Goal: Information Seeking & Learning: Learn about a topic

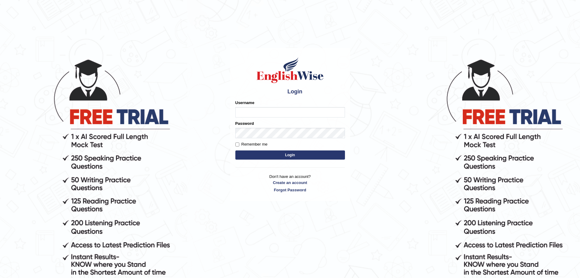
click at [282, 108] on input "Username" at bounding box center [291, 112] width 110 height 10
type input "a"
type input "Abanoubsaid"
click at [266, 153] on button "Login" at bounding box center [291, 154] width 110 height 9
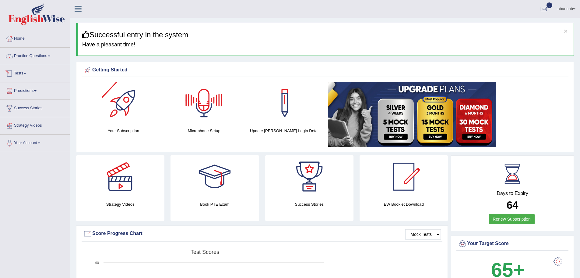
click at [36, 57] on link "Practice Questions" at bounding box center [34, 55] width 69 height 15
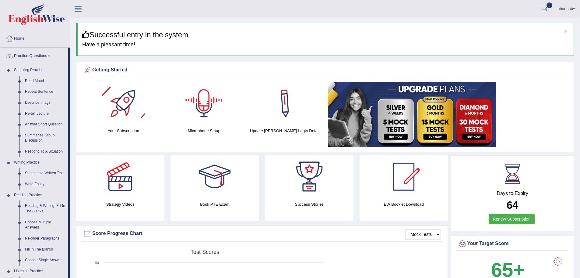
click at [35, 53] on link "Practice Questions" at bounding box center [34, 55] width 68 height 15
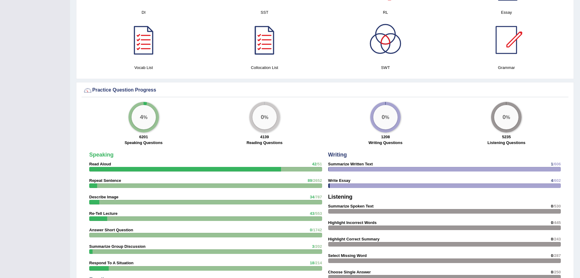
scroll to position [305, 0]
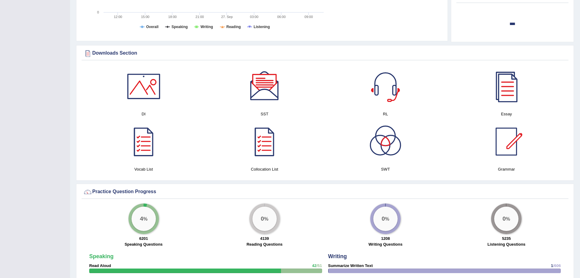
click at [150, 143] on div at bounding box center [143, 141] width 43 height 43
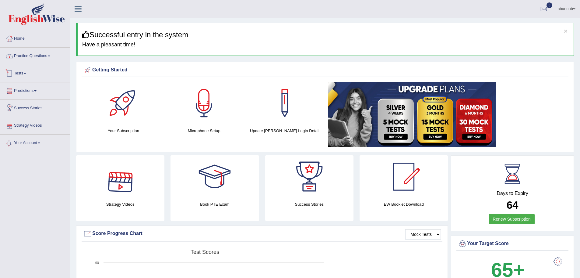
click at [37, 58] on link "Practice Questions" at bounding box center [34, 55] width 69 height 15
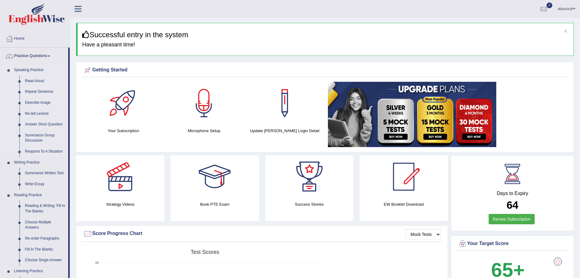
click at [40, 88] on link "Repeat Sentence" at bounding box center [45, 91] width 46 height 11
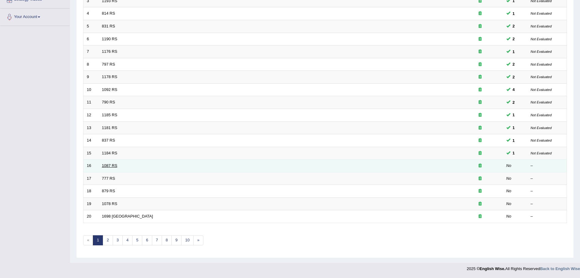
click at [107, 164] on link "1087 RS" at bounding box center [110, 165] width 16 height 5
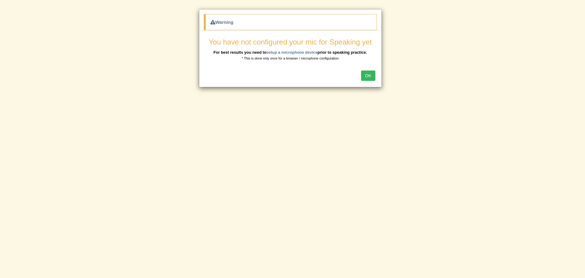
click at [373, 75] on button "OK" at bounding box center [368, 75] width 14 height 10
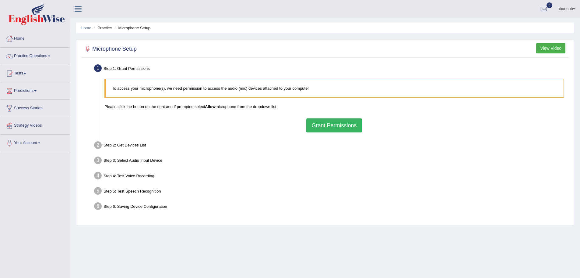
click at [315, 123] on button "Grant Permissions" at bounding box center [333, 125] width 55 height 14
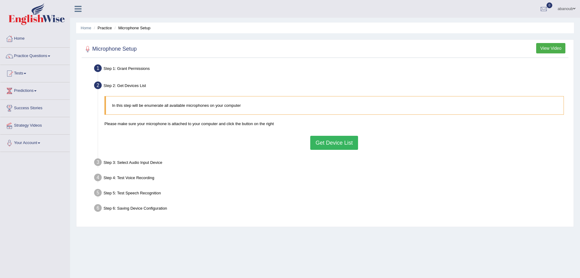
click at [333, 141] on button "Get Device List" at bounding box center [334, 143] width 48 height 14
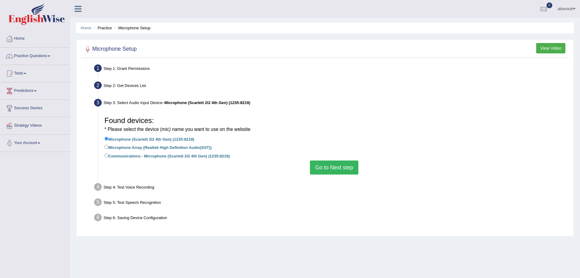
click at [336, 166] on button "Go to Next step" at bounding box center [334, 167] width 48 height 14
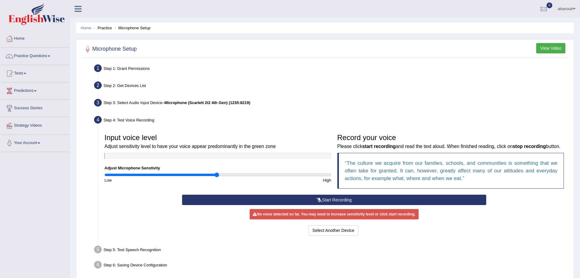
drag, startPoint x: 196, startPoint y: 101, endPoint x: 171, endPoint y: 104, distance: 25.1
click at [195, 101] on b "Microphone (Scarlett 2i2 4th Gen) (1235:8219)" at bounding box center [208, 102] width 86 height 5
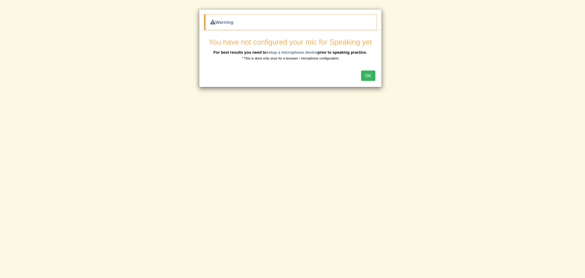
click at [364, 74] on button "OK" at bounding box center [368, 75] width 14 height 10
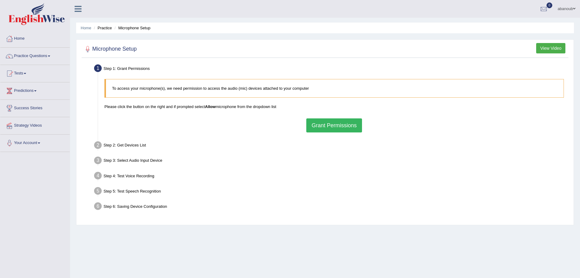
click at [352, 123] on button "Grant Permissions" at bounding box center [333, 125] width 55 height 14
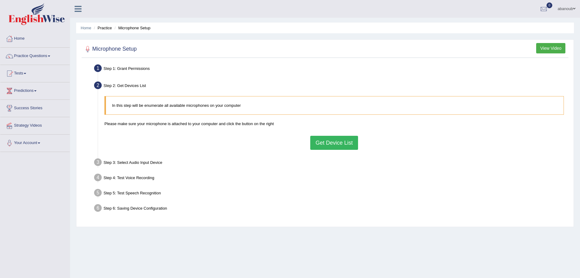
click at [334, 143] on button "Get Device List" at bounding box center [334, 143] width 48 height 14
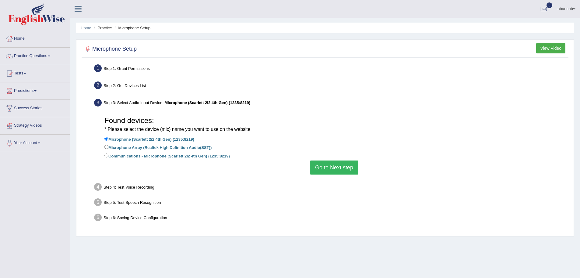
click at [145, 149] on label "Microphone Array (Realtek High Definition Audio(SST))" at bounding box center [158, 146] width 107 height 7
click at [108, 149] on input "Microphone Array (Realtek High Definition Audio(SST))" at bounding box center [107, 147] width 4 height 4
radio input "true"
click at [332, 167] on button "Go to Next step" at bounding box center [334, 167] width 48 height 14
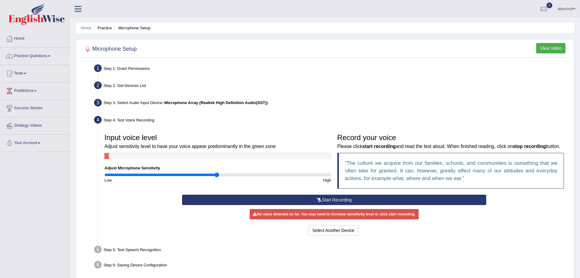
click at [331, 199] on button "Start Recording" at bounding box center [334, 199] width 304 height 10
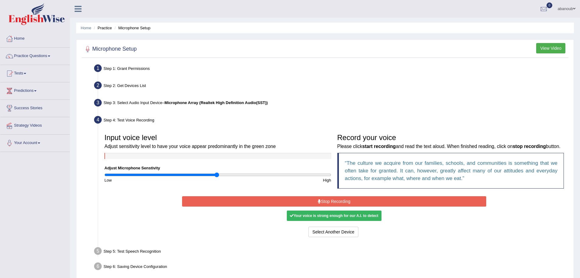
click at [335, 200] on button "Stop Recording" at bounding box center [334, 201] width 304 height 10
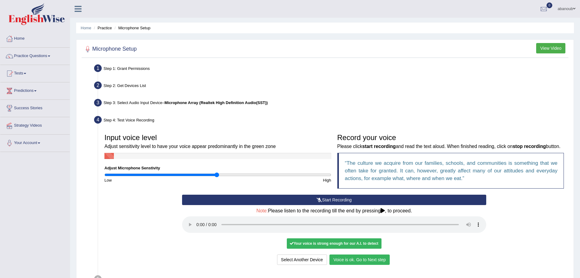
click at [369, 261] on button "Voice is ok. Go to Next step" at bounding box center [360, 259] width 60 height 10
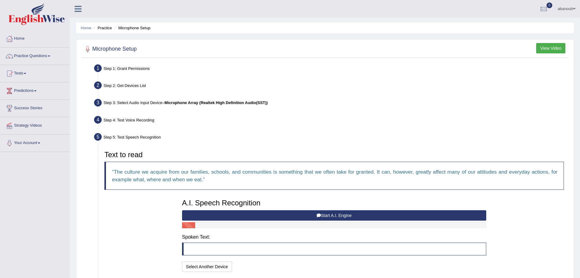
click at [299, 216] on button "Start A.I. Engine" at bounding box center [334, 215] width 304 height 10
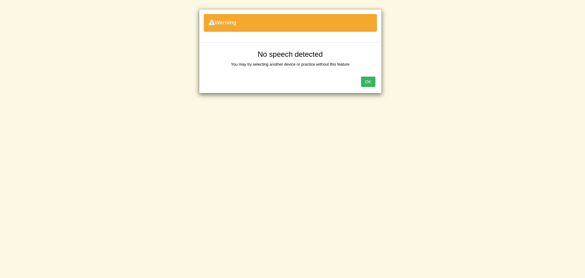
click at [368, 82] on button "OK" at bounding box center [368, 81] width 14 height 10
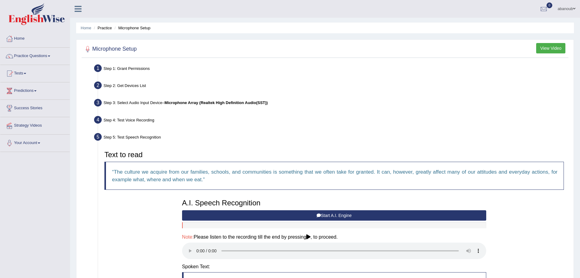
click at [331, 213] on button "Start A.I. Engine" at bounding box center [334, 215] width 304 height 10
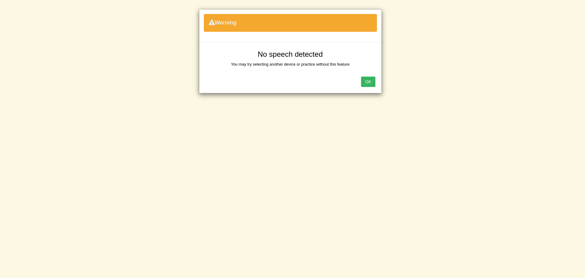
click at [365, 80] on button "OK" at bounding box center [368, 81] width 14 height 10
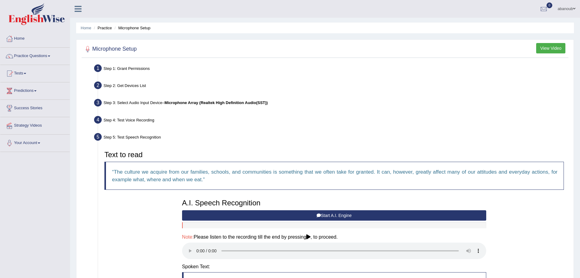
click at [267, 214] on button "Start A.I. Engine" at bounding box center [334, 215] width 304 height 10
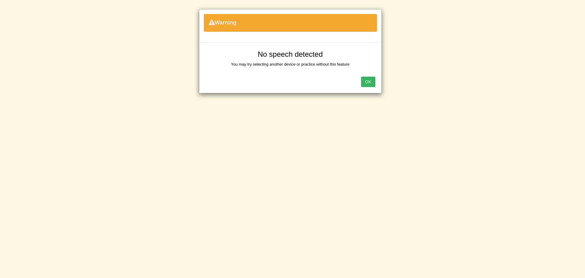
click at [367, 82] on button "OK" at bounding box center [368, 81] width 14 height 10
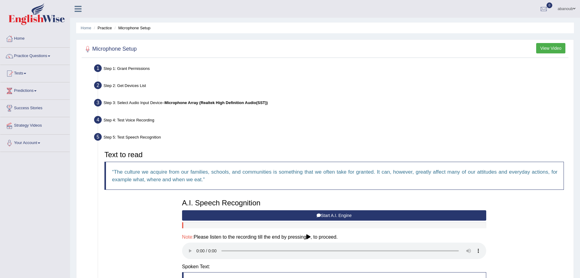
click at [250, 215] on button "Start A.I. Engine" at bounding box center [334, 215] width 304 height 10
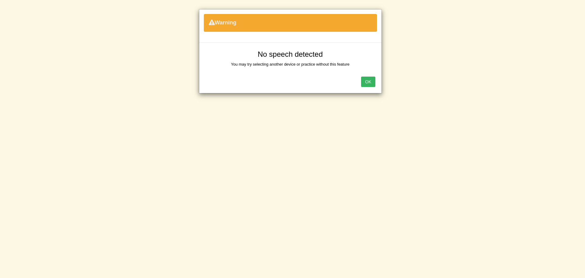
click at [364, 84] on button "OK" at bounding box center [368, 81] width 14 height 10
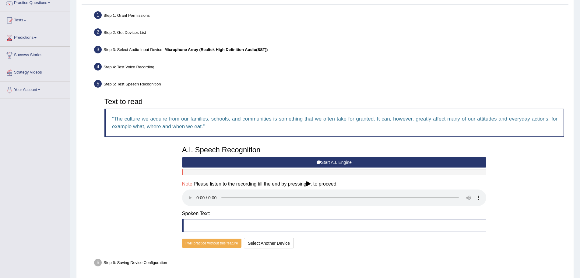
scroll to position [76, 0]
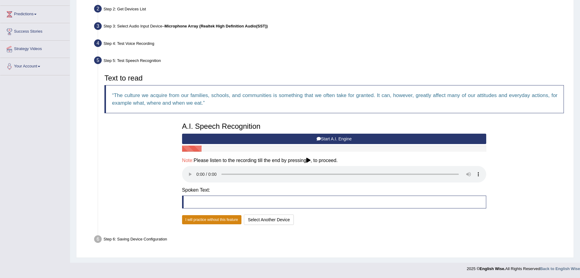
click at [214, 216] on button "I will practice without this feature" at bounding box center [211, 219] width 59 height 9
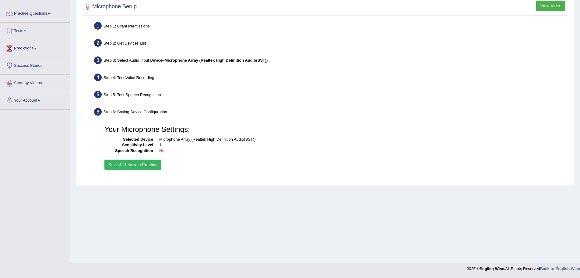
click at [155, 165] on button "Save & Return to Practice" at bounding box center [133, 164] width 57 height 10
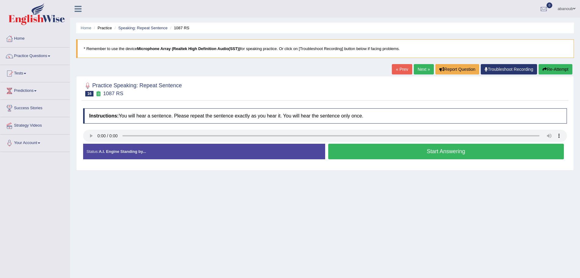
click at [393, 151] on button "Start Answering" at bounding box center [446, 151] width 236 height 16
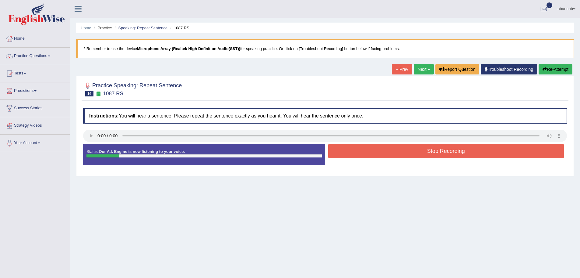
click at [369, 150] on button "Stop Recording" at bounding box center [446, 151] width 236 height 14
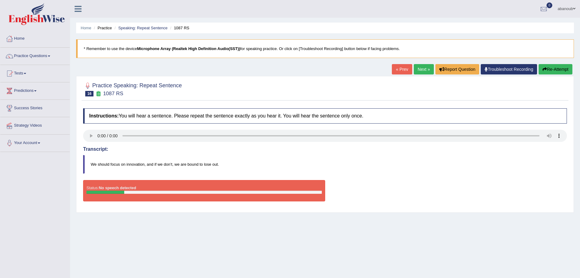
click at [552, 67] on button "Re-Attempt" at bounding box center [556, 69] width 34 height 10
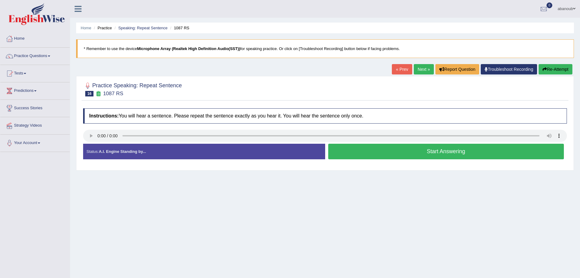
click at [448, 150] on button "Start Answering" at bounding box center [446, 151] width 236 height 16
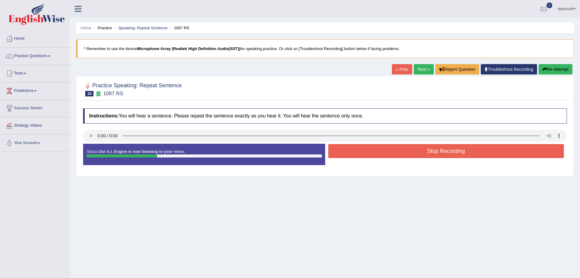
click at [447, 151] on button "Stop Recording" at bounding box center [446, 151] width 236 height 14
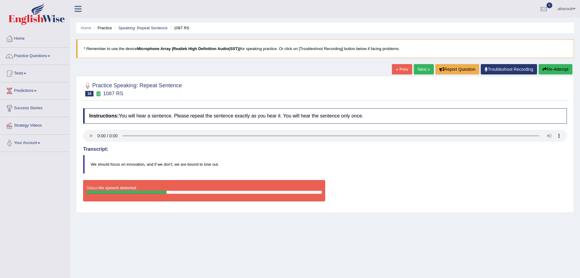
click at [566, 72] on button "Re-Attempt" at bounding box center [556, 69] width 34 height 10
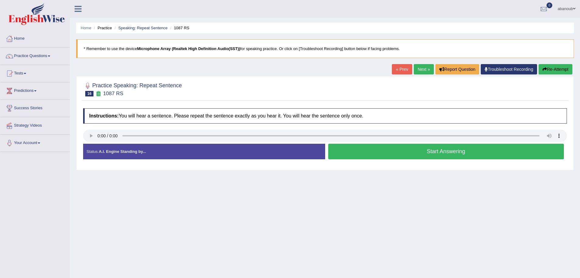
click at [499, 153] on button "Start Answering" at bounding box center [446, 151] width 236 height 16
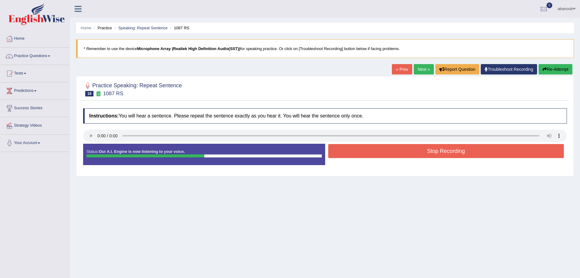
click at [463, 153] on button "Stop Recording" at bounding box center [446, 151] width 236 height 14
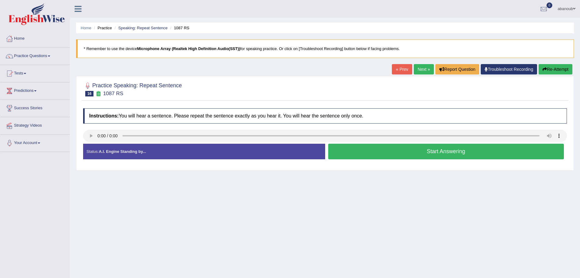
click at [400, 154] on button "Start Answering" at bounding box center [446, 151] width 236 height 16
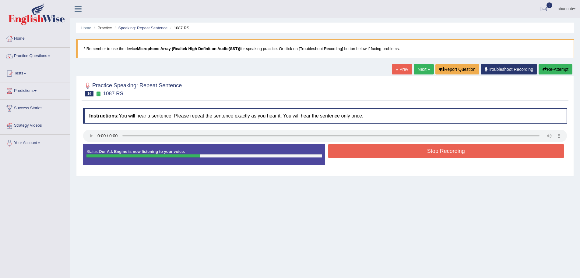
click at [398, 157] on button "Stop Recording" at bounding box center [446, 151] width 236 height 14
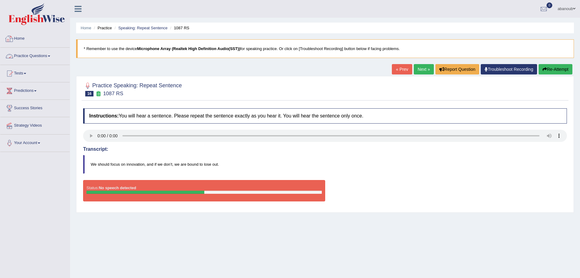
click at [20, 37] on link "Home" at bounding box center [34, 37] width 69 height 15
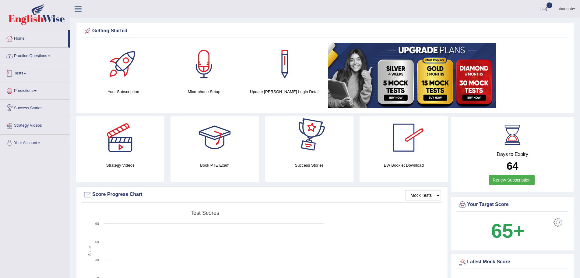
click at [46, 57] on link "Practice Questions" at bounding box center [34, 55] width 69 height 15
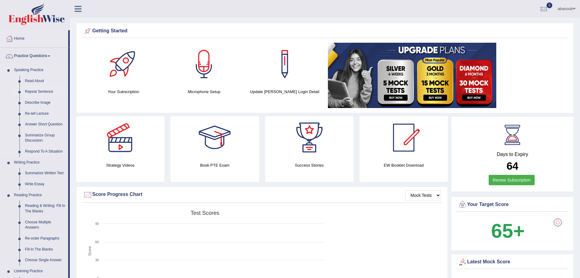
click at [33, 92] on link "Repeat Sentence" at bounding box center [45, 91] width 46 height 11
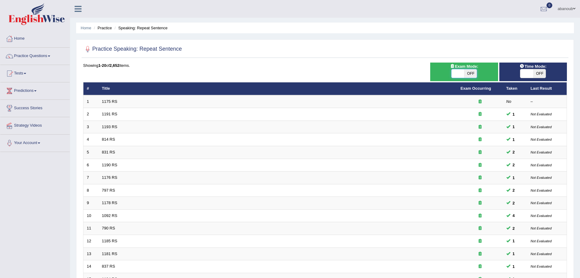
click at [459, 75] on span at bounding box center [458, 73] width 13 height 9
checkbox input "true"
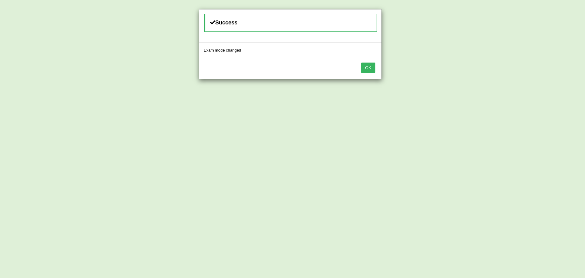
click at [371, 71] on button "OK" at bounding box center [368, 67] width 14 height 10
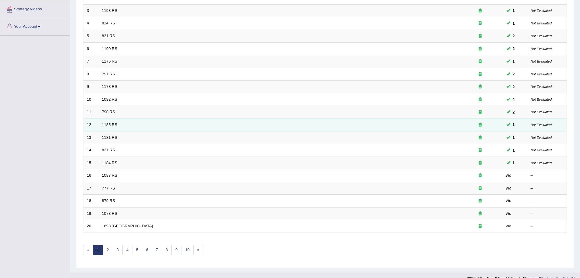
scroll to position [126, 0]
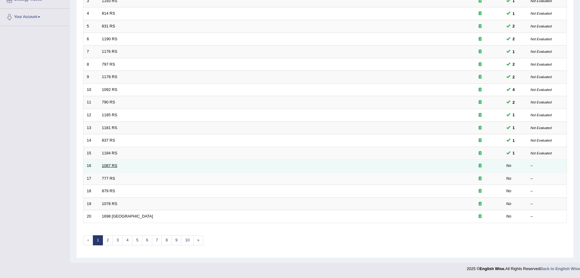
click at [106, 165] on link "1087 RS" at bounding box center [110, 165] width 16 height 5
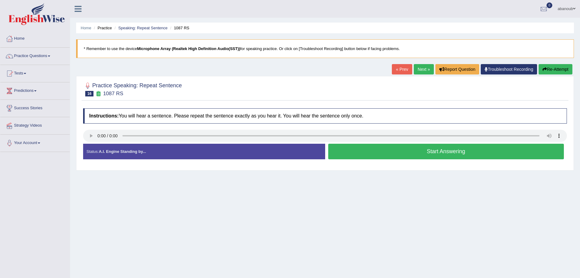
click at [414, 151] on button "Start Answering" at bounding box center [446, 151] width 236 height 16
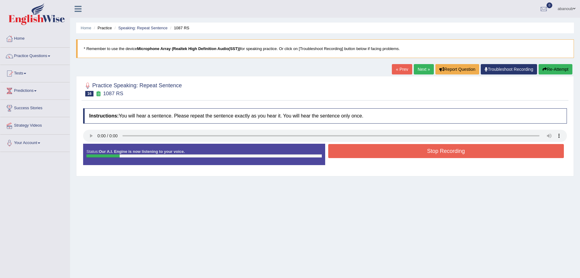
click at [407, 152] on button "Stop Recording" at bounding box center [446, 151] width 236 height 14
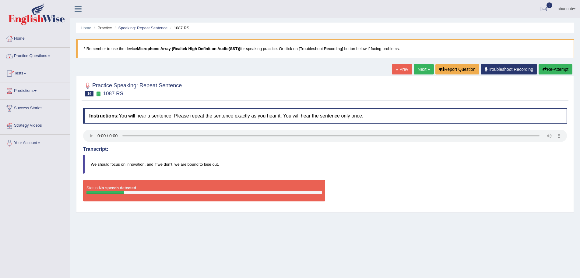
click at [36, 55] on link "Practice Questions" at bounding box center [34, 55] width 69 height 15
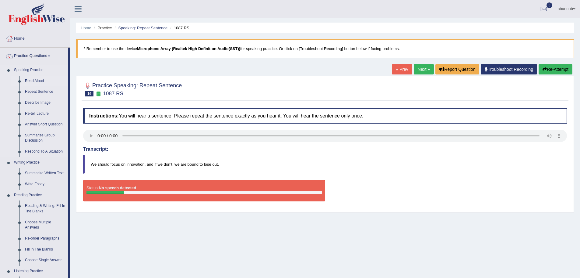
click at [33, 80] on link "Read Aloud" at bounding box center [45, 81] width 46 height 11
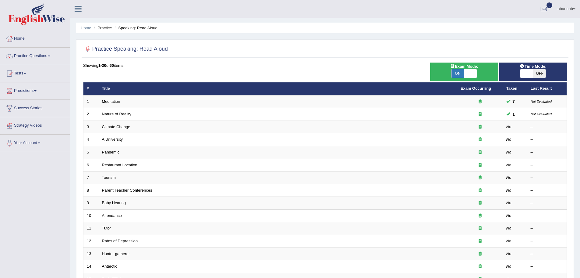
click at [473, 74] on span at bounding box center [470, 73] width 13 height 9
click at [474, 73] on span at bounding box center [470, 73] width 13 height 9
checkbox input "false"
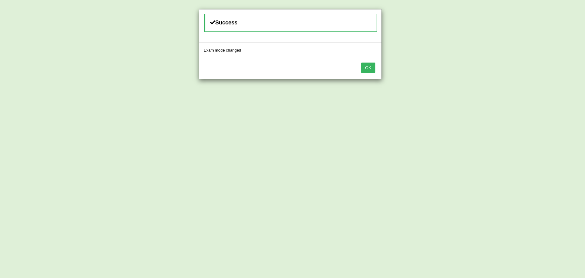
click at [372, 69] on button "OK" at bounding box center [368, 67] width 14 height 10
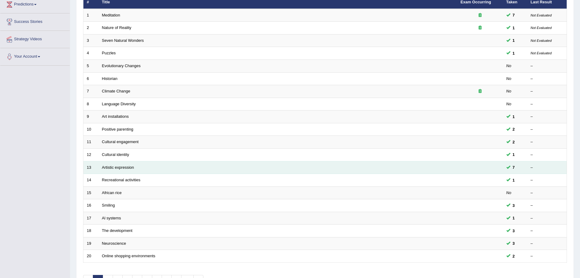
scroll to position [126, 0]
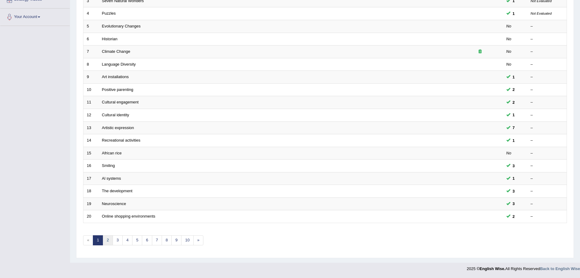
click at [108, 241] on link "2" at bounding box center [108, 240] width 10 height 10
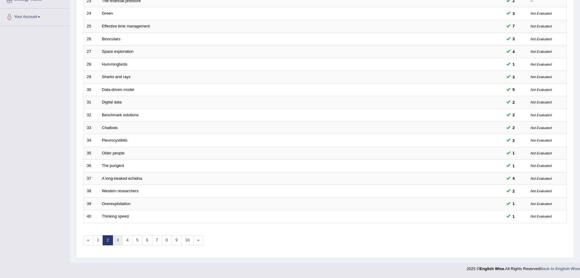
click at [115, 236] on link "3" at bounding box center [118, 240] width 10 height 10
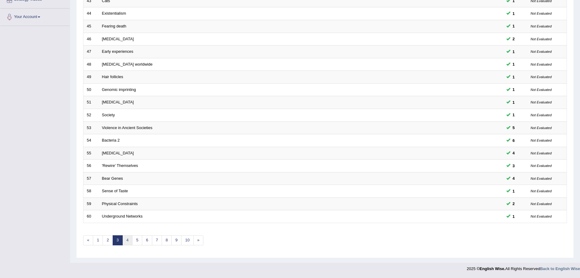
click at [130, 242] on link "4" at bounding box center [127, 240] width 10 height 10
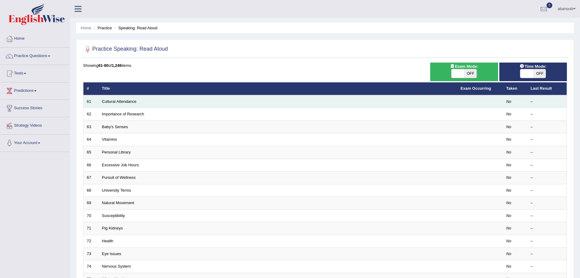
click at [126, 104] on td "Cultural Attendance" at bounding box center [278, 101] width 359 height 13
click at [126, 102] on link "Cultural Attendance" at bounding box center [119, 101] width 34 height 5
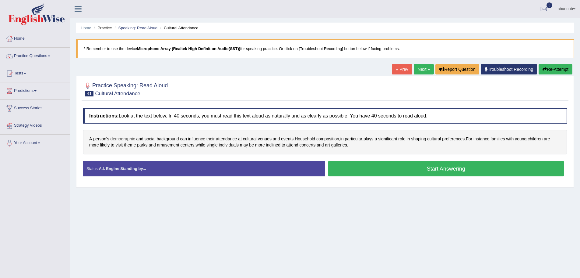
click at [116, 139] on span "demographic" at bounding box center [123, 139] width 25 height 6
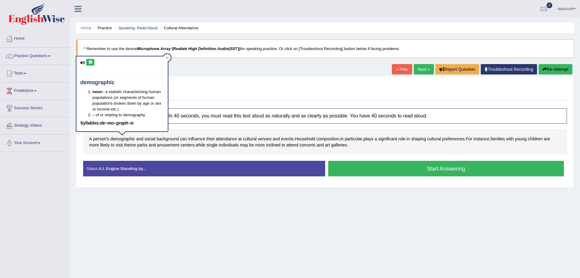
click at [91, 62] on icon at bounding box center [90, 62] width 5 height 4
click at [90, 63] on icon at bounding box center [90, 62] width 5 height 4
click at [90, 64] on icon at bounding box center [90, 62] width 5 height 4
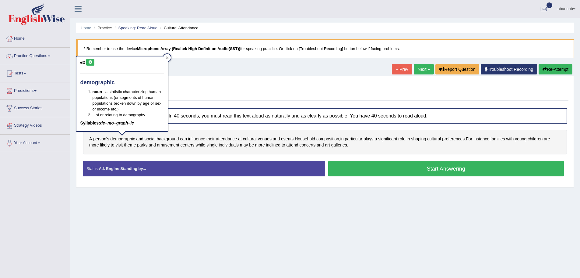
click at [90, 64] on icon at bounding box center [90, 62] width 5 height 4
click at [166, 55] on div at bounding box center [167, 57] width 7 height 7
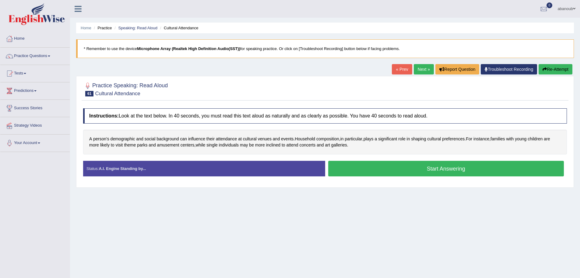
click at [389, 167] on button "Start Answering" at bounding box center [446, 169] width 236 height 16
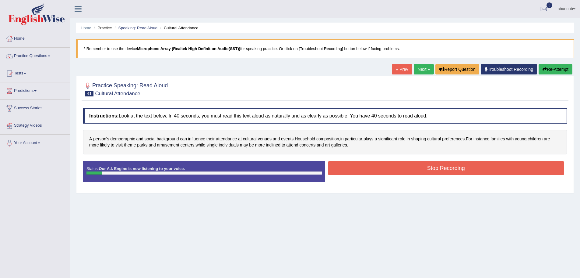
click at [364, 162] on button "Stop Recording" at bounding box center [446, 168] width 236 height 14
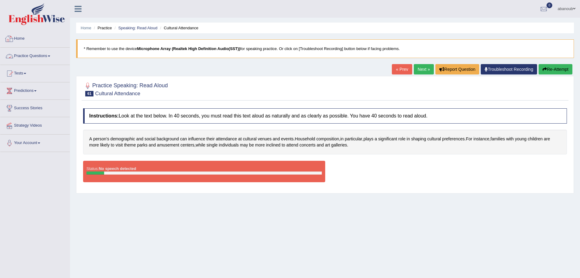
click at [24, 44] on link "Home" at bounding box center [34, 37] width 69 height 15
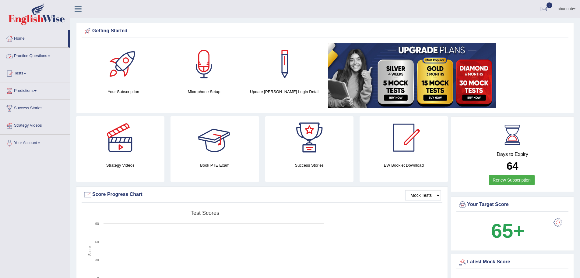
click at [42, 53] on link "Practice Questions" at bounding box center [34, 55] width 69 height 15
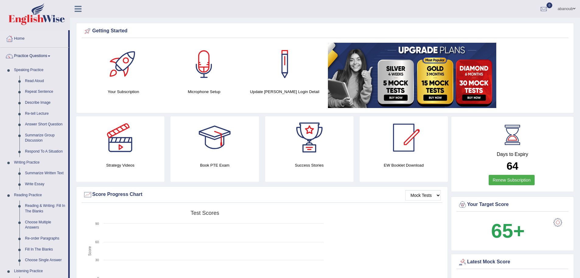
click at [200, 63] on div at bounding box center [204, 64] width 43 height 43
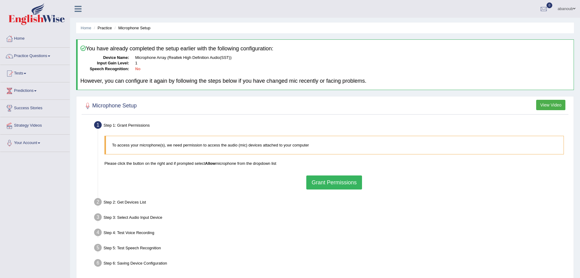
click at [322, 184] on button "Grant Permissions" at bounding box center [333, 182] width 55 height 14
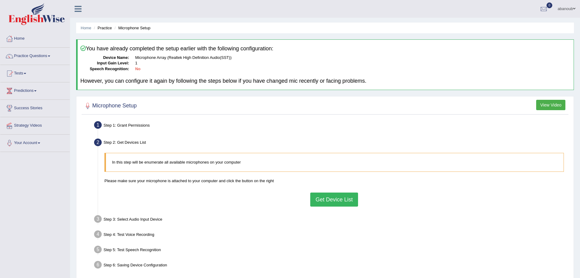
click at [327, 198] on button "Get Device List" at bounding box center [334, 199] width 48 height 14
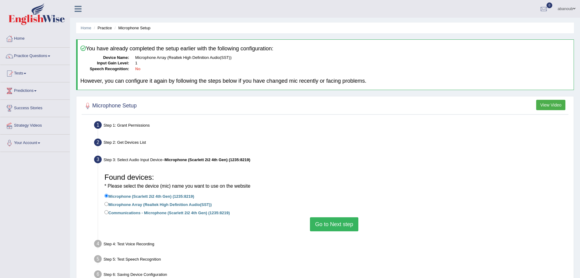
click at [170, 205] on label "Microphone Array (Realtek High Definition Audio(SST))" at bounding box center [158, 203] width 107 height 7
click at [108, 205] on input "Microphone Array (Realtek High Definition Audio(SST))" at bounding box center [107, 204] width 4 height 4
radio input "true"
click at [319, 222] on button "Go to Next step" at bounding box center [334, 224] width 48 height 14
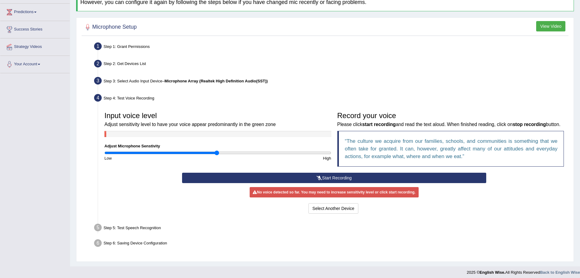
scroll to position [82, 0]
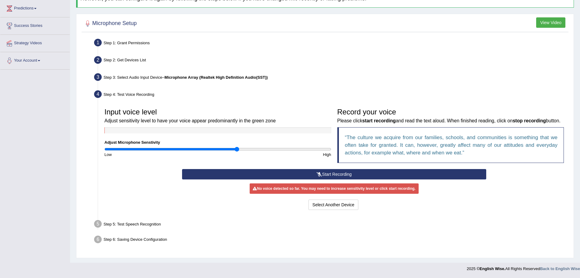
drag, startPoint x: 218, startPoint y: 147, endPoint x: 236, endPoint y: 150, distance: 18.9
click at [236, 150] on input "range" at bounding box center [218, 149] width 227 height 5
drag, startPoint x: 239, startPoint y: 149, endPoint x: 256, endPoint y: 151, distance: 17.8
click at [256, 151] on input "range" at bounding box center [218, 149] width 227 height 5
drag, startPoint x: 258, startPoint y: 148, endPoint x: 270, endPoint y: 150, distance: 11.8
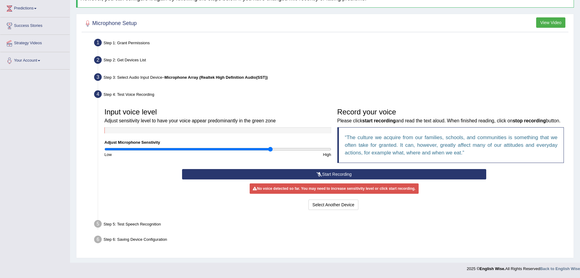
click at [270, 150] on input "range" at bounding box center [218, 149] width 227 height 5
click at [304, 174] on button "Start Recording" at bounding box center [334, 174] width 304 height 10
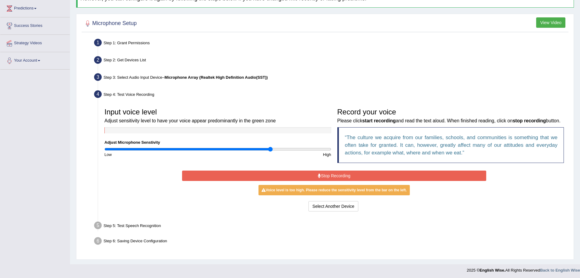
click at [310, 175] on button "Stop Recording" at bounding box center [334, 175] width 304 height 10
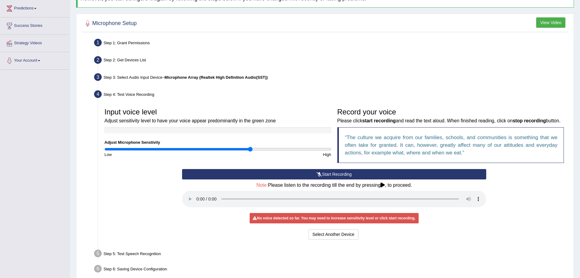
drag, startPoint x: 270, startPoint y: 148, endPoint x: 250, endPoint y: 146, distance: 20.2
click at [250, 147] on input "range" at bounding box center [218, 149] width 227 height 5
drag, startPoint x: 251, startPoint y: 146, endPoint x: 240, endPoint y: 146, distance: 10.7
click at [240, 147] on input "range" at bounding box center [218, 149] width 227 height 5
drag, startPoint x: 240, startPoint y: 148, endPoint x: 245, endPoint y: 149, distance: 5.0
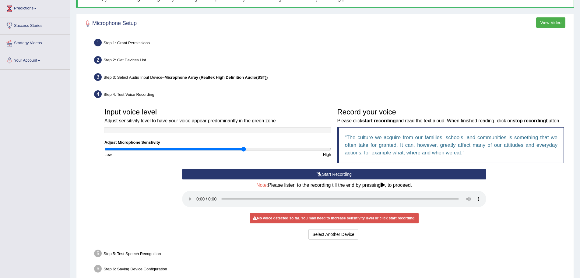
click at [244, 149] on input "range" at bounding box center [218, 149] width 227 height 5
drag, startPoint x: 245, startPoint y: 149, endPoint x: 249, endPoint y: 151, distance: 4.6
click at [249, 150] on input "range" at bounding box center [218, 149] width 227 height 5
drag, startPoint x: 248, startPoint y: 147, endPoint x: 255, endPoint y: 149, distance: 7.4
click at [255, 149] on input "range" at bounding box center [218, 149] width 227 height 5
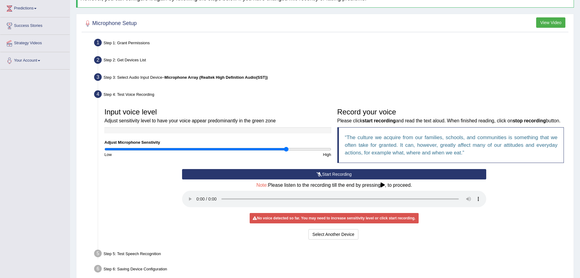
drag, startPoint x: 254, startPoint y: 149, endPoint x: 287, endPoint y: 149, distance: 32.9
click at [287, 149] on input "range" at bounding box center [218, 149] width 227 height 5
drag, startPoint x: 288, startPoint y: 148, endPoint x: 261, endPoint y: 147, distance: 26.5
click at [261, 147] on input "range" at bounding box center [218, 149] width 227 height 5
drag, startPoint x: 260, startPoint y: 147, endPoint x: 232, endPoint y: 148, distance: 29.0
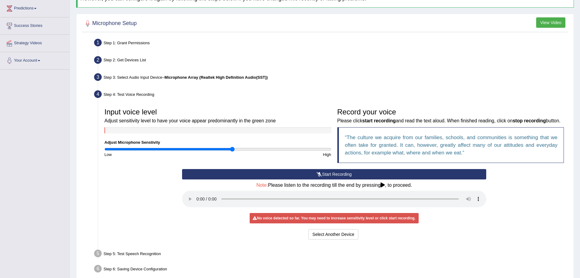
click at [232, 148] on input "range" at bounding box center [218, 149] width 227 height 5
drag, startPoint x: 233, startPoint y: 147, endPoint x: 250, endPoint y: 147, distance: 17.4
click at [250, 147] on input "range" at bounding box center [218, 149] width 227 height 5
click at [259, 172] on button "Start Recording" at bounding box center [334, 174] width 304 height 10
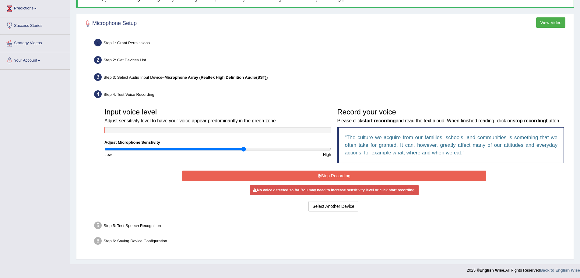
drag, startPoint x: 251, startPoint y: 149, endPoint x: 244, endPoint y: 147, distance: 7.0
click at [244, 147] on input "range" at bounding box center [218, 149] width 227 height 5
drag, startPoint x: 244, startPoint y: 148, endPoint x: 147, endPoint y: 149, distance: 96.9
click at [147, 149] on input "range" at bounding box center [218, 149] width 227 height 5
drag, startPoint x: 147, startPoint y: 150, endPoint x: 354, endPoint y: 142, distance: 206.4
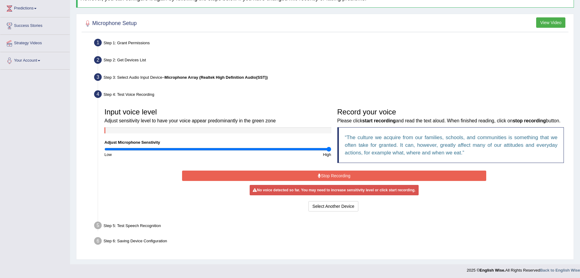
click at [331, 147] on input "range" at bounding box center [218, 149] width 227 height 5
drag, startPoint x: 325, startPoint y: 147, endPoint x: 309, endPoint y: 147, distance: 16.5
click at [309, 147] on input "range" at bounding box center [218, 149] width 227 height 5
drag, startPoint x: 309, startPoint y: 147, endPoint x: 298, endPoint y: 146, distance: 11.7
click at [298, 147] on input "range" at bounding box center [218, 149] width 227 height 5
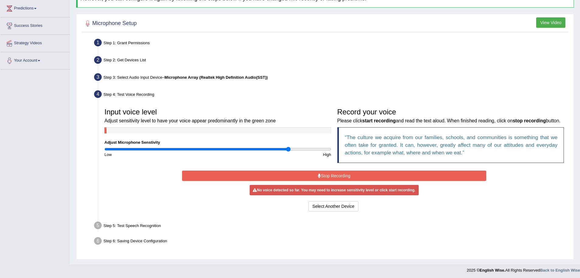
drag, startPoint x: 296, startPoint y: 148, endPoint x: 289, endPoint y: 147, distance: 8.0
click at [289, 147] on input "range" at bounding box center [218, 149] width 227 height 5
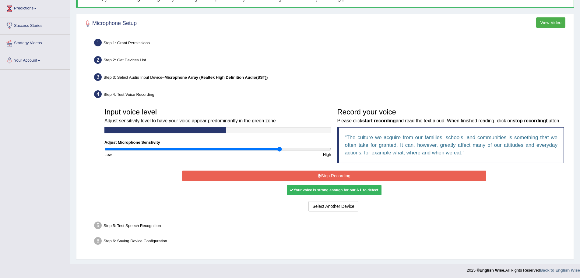
drag, startPoint x: 287, startPoint y: 151, endPoint x: 279, endPoint y: 149, distance: 8.7
click at [279, 149] on input "range" at bounding box center [218, 149] width 227 height 5
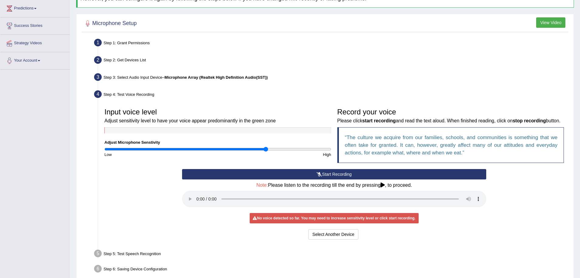
drag, startPoint x: 279, startPoint y: 150, endPoint x: 266, endPoint y: 150, distance: 13.7
click at [266, 150] on input "range" at bounding box center [218, 149] width 227 height 5
drag, startPoint x: 266, startPoint y: 150, endPoint x: 271, endPoint y: 149, distance: 5.0
click at [271, 149] on input "range" at bounding box center [218, 149] width 227 height 5
drag, startPoint x: 270, startPoint y: 148, endPoint x: 263, endPoint y: 147, distance: 6.8
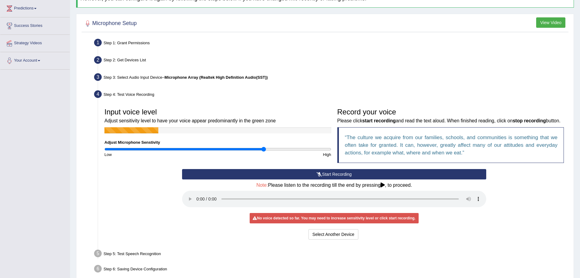
click at [263, 147] on input "range" at bounding box center [218, 149] width 227 height 5
drag, startPoint x: 264, startPoint y: 147, endPoint x: 268, endPoint y: 147, distance: 4.3
click at [268, 147] on input "range" at bounding box center [218, 149] width 227 height 5
click at [269, 150] on input "range" at bounding box center [218, 149] width 227 height 5
drag, startPoint x: 269, startPoint y: 150, endPoint x: 272, endPoint y: 150, distance: 3.1
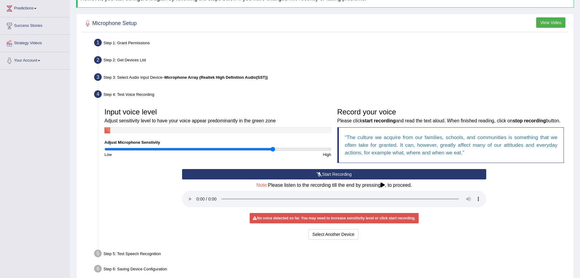
click at [272, 150] on input "range" at bounding box center [218, 149] width 227 height 5
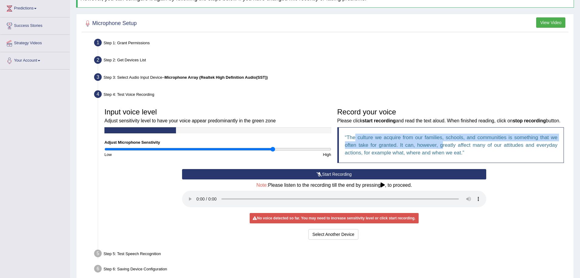
drag, startPoint x: 404, startPoint y: 141, endPoint x: 441, endPoint y: 143, distance: 36.9
click at [442, 143] on q "The culture we acquire from our families, schools, and communities is something…" at bounding box center [451, 144] width 213 height 21
click at [399, 147] on q "The culture we acquire from our families, schools, and communities is something…" at bounding box center [451, 144] width 213 height 21
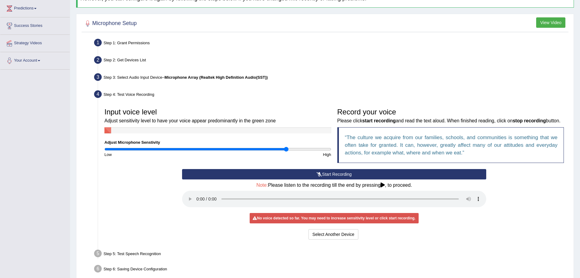
drag, startPoint x: 274, startPoint y: 149, endPoint x: 287, endPoint y: 151, distance: 13.2
click at [287, 151] on input "range" at bounding box center [218, 149] width 227 height 5
drag, startPoint x: 306, startPoint y: 152, endPoint x: 314, endPoint y: 154, distance: 7.8
click at [314, 151] on input "range" at bounding box center [218, 149] width 227 height 5
click at [337, 236] on button "Select Another Device" at bounding box center [334, 234] width 50 height 10
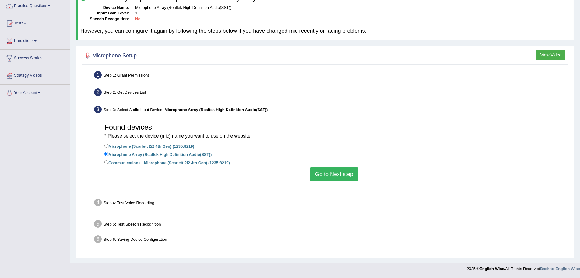
scroll to position [42, 0]
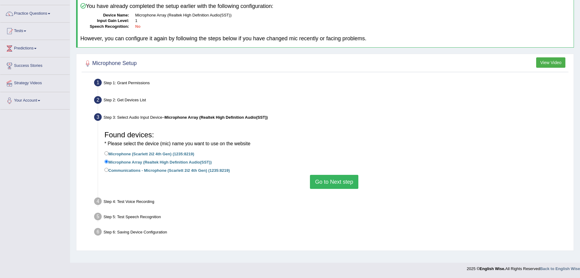
click at [130, 162] on label "Microphone Array (Realtek High Definition Audio(SST))" at bounding box center [158, 161] width 107 height 7
click at [108, 162] on input "Microphone Array (Realtek High Definition Audio(SST))" at bounding box center [107, 161] width 4 height 4
click at [319, 182] on button "Go to Next step" at bounding box center [334, 182] width 48 height 14
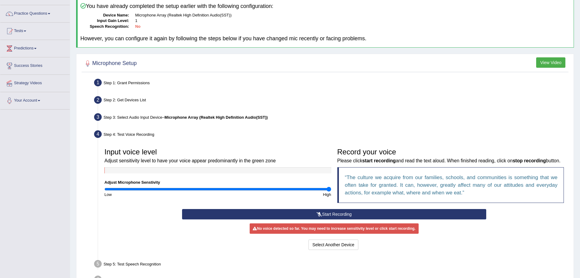
drag, startPoint x: 318, startPoint y: 189, endPoint x: 330, endPoint y: 189, distance: 12.2
type input "2"
click at [330, 189] on input "range" at bounding box center [218, 188] width 227 height 5
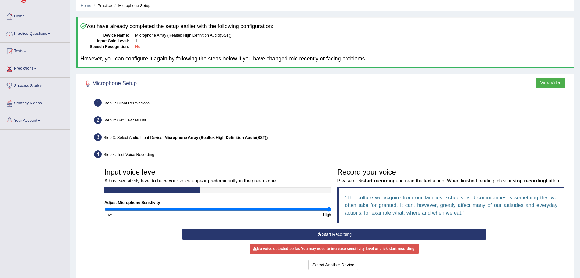
scroll to position [0, 0]
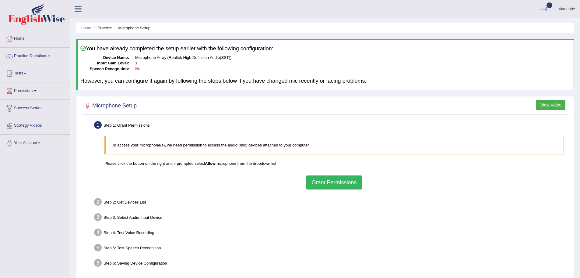
click at [320, 179] on button "Grant Permissions" at bounding box center [333, 182] width 55 height 14
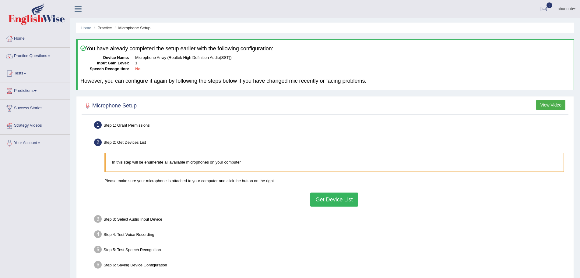
click at [325, 196] on button "Get Device List" at bounding box center [334, 199] width 48 height 14
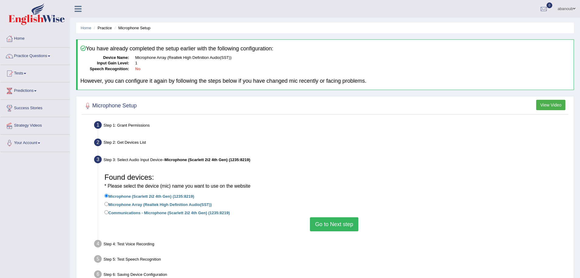
click at [171, 204] on label "Microphone Array (Realtek High Definition Audio(SST))" at bounding box center [158, 203] width 107 height 7
click at [108, 204] on input "Microphone Array (Realtek High Definition Audio(SST))" at bounding box center [107, 204] width 4 height 4
radio input "true"
click at [325, 216] on li "Communications - Microphone (Scarlett 2i2 4th Gen) (1235:8219)" at bounding box center [335, 213] width 460 height 8
click at [326, 224] on button "Go to Next step" at bounding box center [334, 224] width 48 height 14
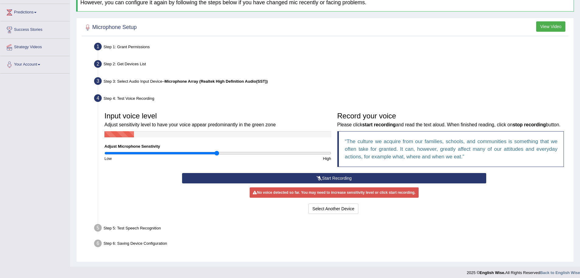
scroll to position [82, 0]
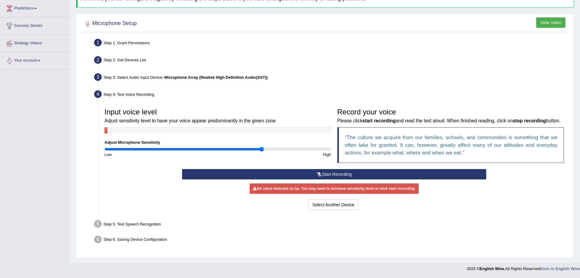
drag, startPoint x: 222, startPoint y: 151, endPoint x: 261, endPoint y: 152, distance: 39.0
click at [261, 151] on input "range" at bounding box center [218, 149] width 227 height 5
drag, startPoint x: 264, startPoint y: 151, endPoint x: 268, endPoint y: 151, distance: 3.7
click at [268, 151] on input "range" at bounding box center [218, 149] width 227 height 5
drag, startPoint x: 268, startPoint y: 151, endPoint x: 260, endPoint y: 150, distance: 8.6
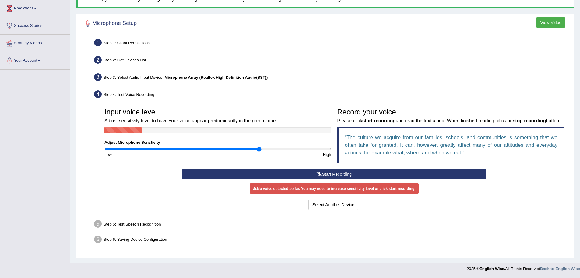
click at [260, 150] on input "range" at bounding box center [218, 149] width 227 height 5
click at [298, 179] on button "Start Recording" at bounding box center [334, 174] width 304 height 10
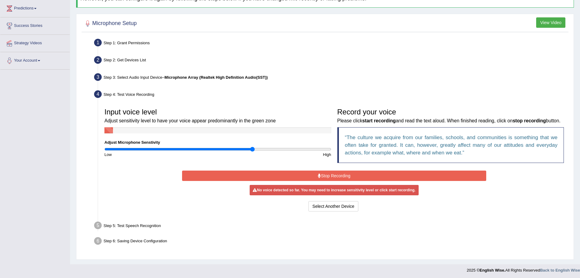
drag, startPoint x: 260, startPoint y: 148, endPoint x: 253, endPoint y: 148, distance: 7.3
click at [253, 148] on input "range" at bounding box center [218, 149] width 227 height 5
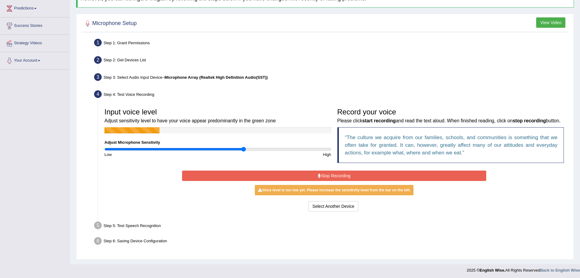
drag, startPoint x: 251, startPoint y: 149, endPoint x: 243, endPoint y: 149, distance: 7.9
click at [243, 149] on input "range" at bounding box center [218, 149] width 227 height 5
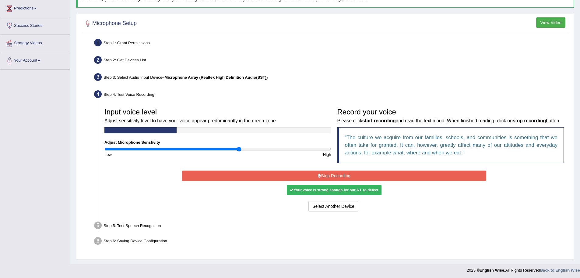
drag, startPoint x: 245, startPoint y: 148, endPoint x: 239, endPoint y: 148, distance: 6.4
click at [239, 148] on input "range" at bounding box center [218, 149] width 227 height 5
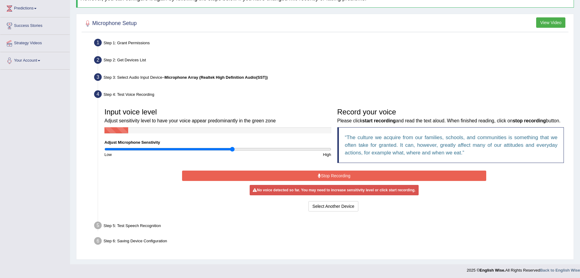
drag, startPoint x: 239, startPoint y: 147, endPoint x: 233, endPoint y: 147, distance: 6.1
click at [233, 147] on input "range" at bounding box center [218, 149] width 227 height 5
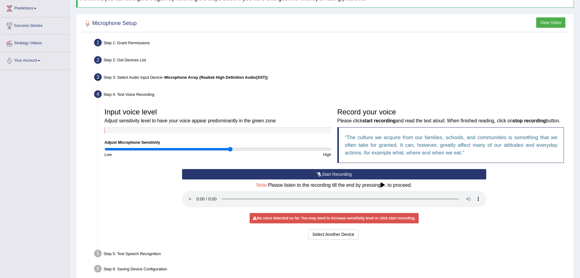
click at [231, 149] on input "range" at bounding box center [218, 149] width 227 height 5
click at [234, 149] on input "range" at bounding box center [218, 149] width 227 height 5
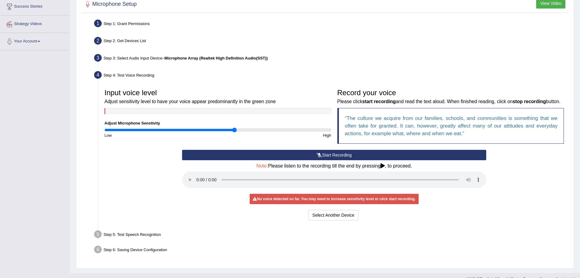
scroll to position [112, 0]
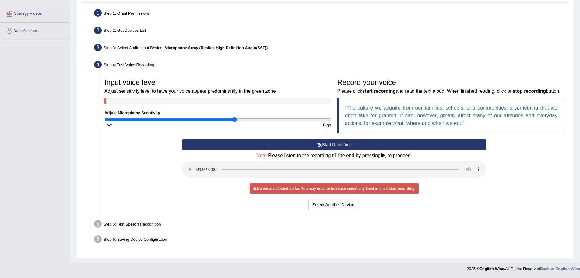
click at [117, 225] on div "Step 5: Test Speech Recognition" at bounding box center [331, 224] width 480 height 13
click at [324, 147] on button "Start Recording" at bounding box center [334, 144] width 304 height 10
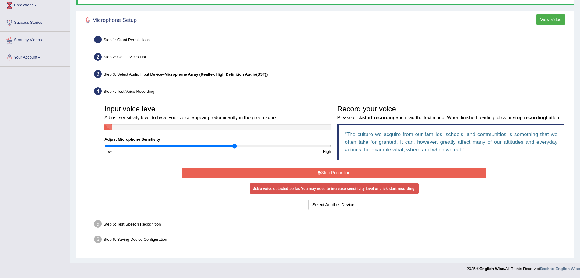
scroll to position [84, 0]
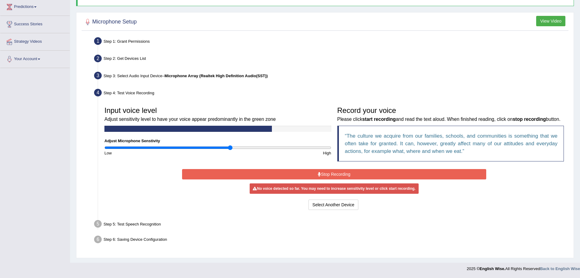
type input "1.12"
click at [231, 147] on input "range" at bounding box center [218, 147] width 227 height 5
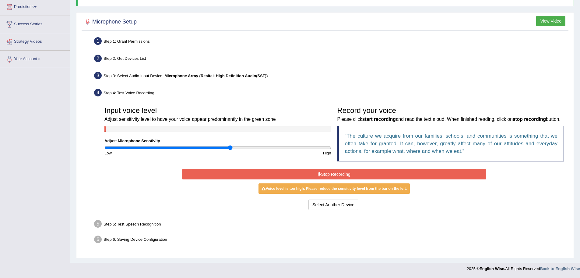
click at [311, 170] on button "Stop Recording" at bounding box center [334, 174] width 304 height 10
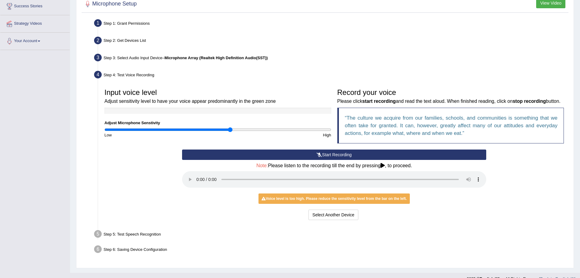
scroll to position [112, 0]
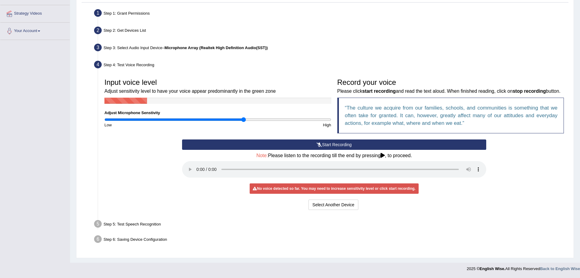
drag, startPoint x: 229, startPoint y: 120, endPoint x: 244, endPoint y: 118, distance: 15.0
type input "1.24"
click at [244, 118] on input "range" at bounding box center [218, 119] width 227 height 5
click at [312, 141] on button "Start Recording" at bounding box center [334, 144] width 304 height 10
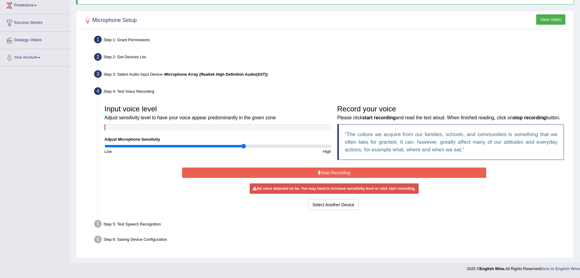
scroll to position [84, 0]
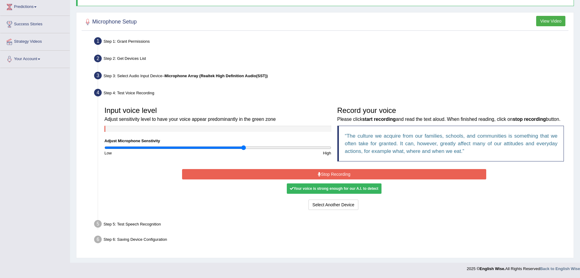
click at [395, 176] on button "Stop Recording" at bounding box center [334, 174] width 304 height 10
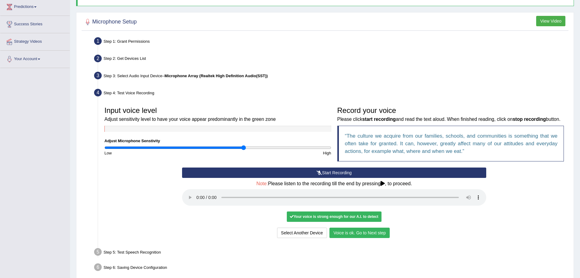
click at [363, 234] on button "Voice is ok. Go to Next step" at bounding box center [360, 232] width 60 height 10
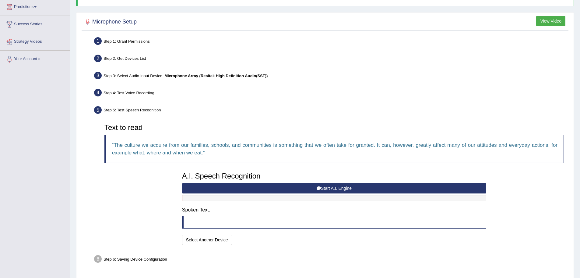
click at [276, 188] on button "Start A.I. Engine" at bounding box center [334, 188] width 304 height 10
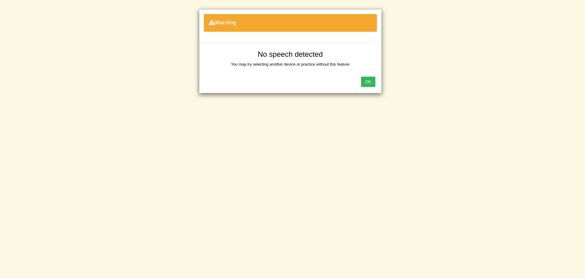
click at [365, 82] on button "OK" at bounding box center [368, 81] width 14 height 10
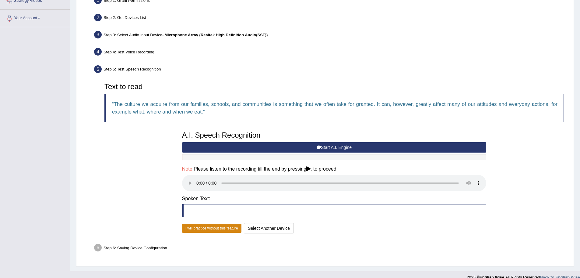
scroll to position [133, 0]
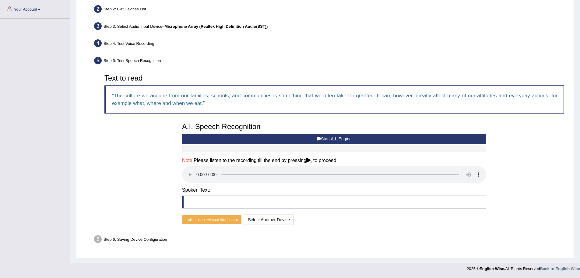
click at [268, 136] on button "Start A.I. Engine" at bounding box center [334, 138] width 304 height 10
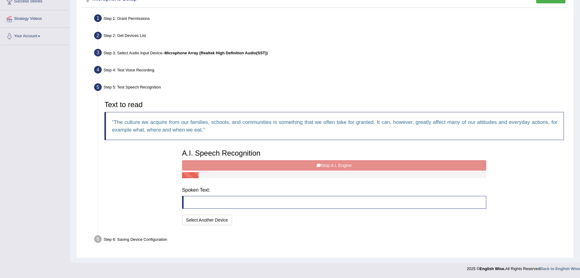
scroll to position [104, 0]
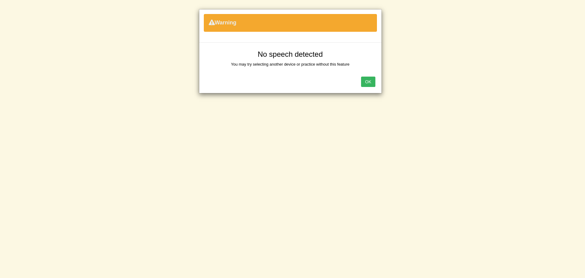
click at [366, 79] on button "OK" at bounding box center [368, 81] width 14 height 10
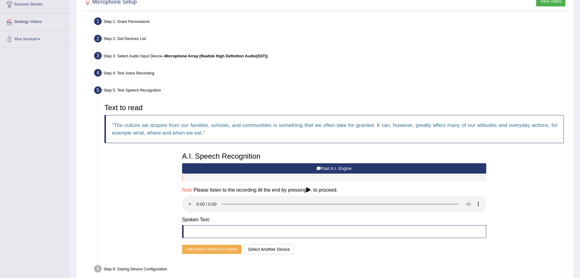
click at [328, 169] on button "Start A.I. Engine" at bounding box center [334, 168] width 304 height 10
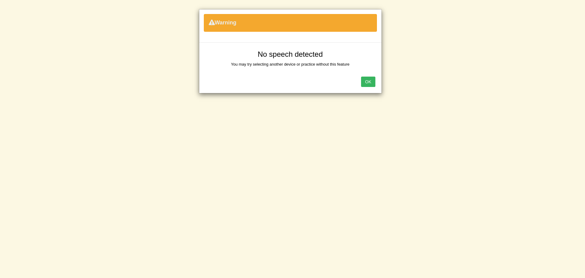
click at [372, 83] on button "OK" at bounding box center [368, 81] width 14 height 10
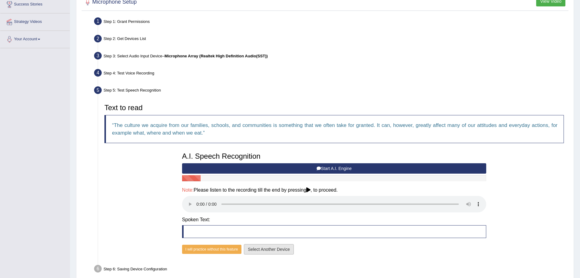
click at [277, 250] on button "Select Another Device" at bounding box center [269, 249] width 50 height 10
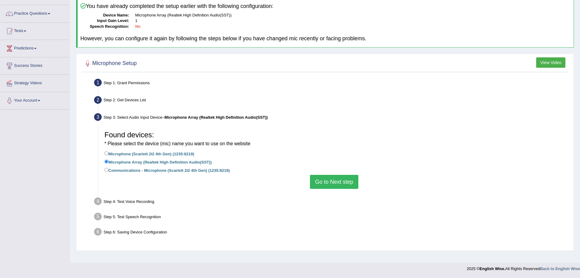
scroll to position [42, 0]
click at [331, 176] on button "Go to Next step" at bounding box center [334, 182] width 48 height 14
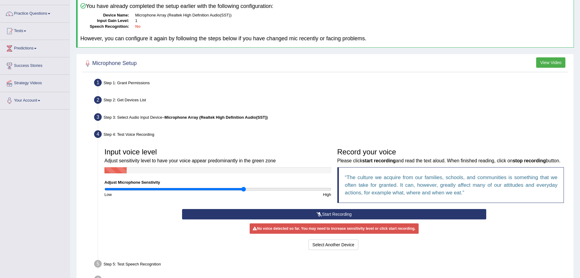
click at [541, 64] on button "View Video" at bounding box center [551, 62] width 29 height 10
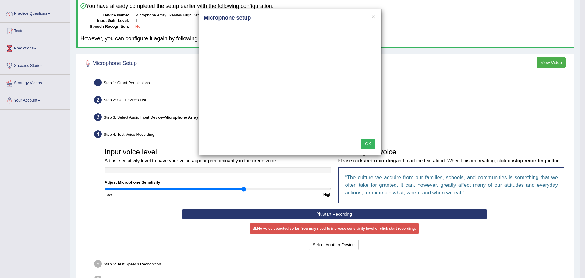
click at [367, 141] on button "OK" at bounding box center [368, 143] width 14 height 10
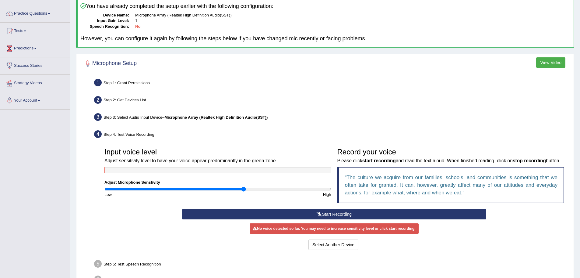
click at [340, 212] on button "Start Recording" at bounding box center [334, 214] width 304 height 10
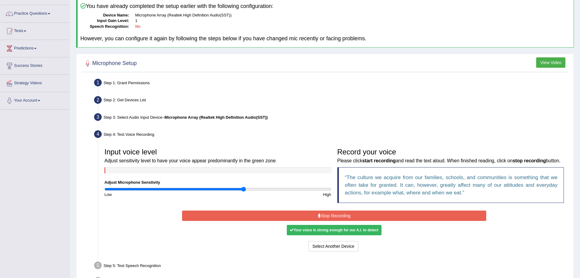
click at [340, 212] on button "Stop Recording" at bounding box center [334, 215] width 304 height 10
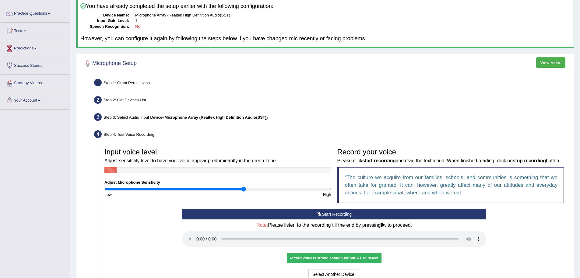
click at [343, 211] on button "Start Recording" at bounding box center [334, 214] width 304 height 10
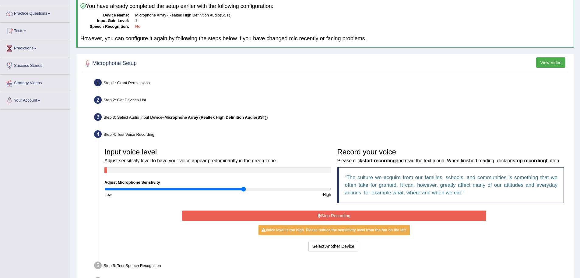
click at [342, 214] on button "Stop Recording" at bounding box center [334, 215] width 304 height 10
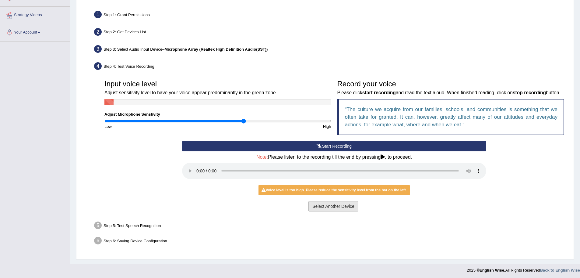
scroll to position [112, 0]
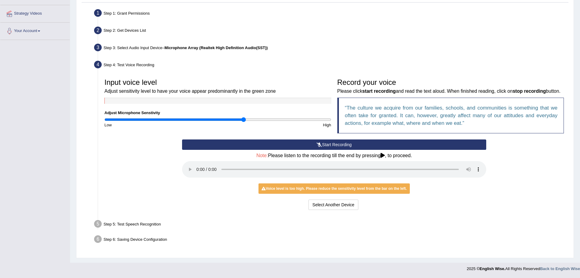
click at [337, 145] on button "Start Recording" at bounding box center [334, 144] width 304 height 10
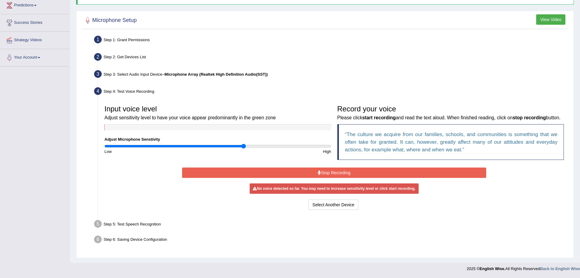
scroll to position [84, 0]
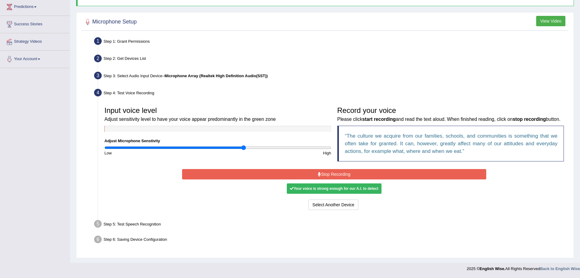
click at [338, 173] on button "Stop Recording" at bounding box center [334, 174] width 304 height 10
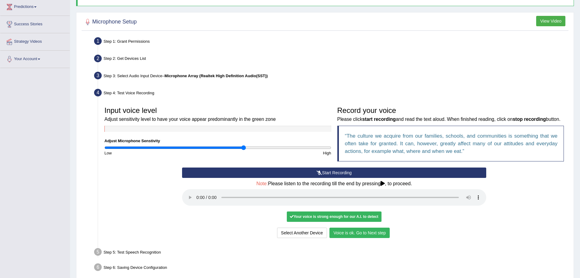
click at [346, 234] on button "Voice is ok. Go to Next step" at bounding box center [360, 232] width 60 height 10
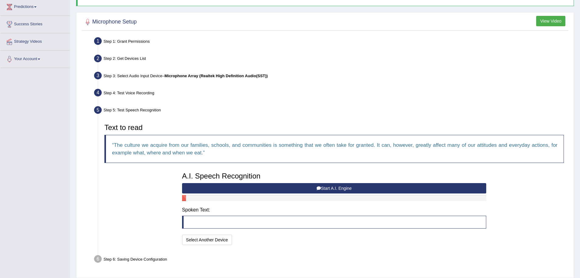
click at [340, 187] on button "Start A.I. Engine" at bounding box center [334, 188] width 304 height 10
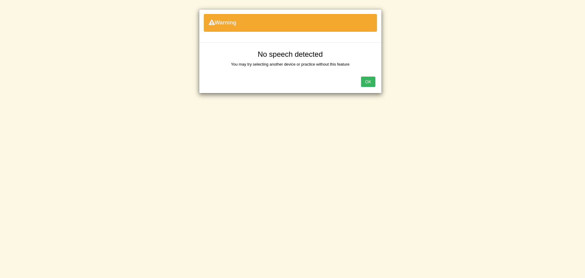
click at [373, 83] on button "OK" at bounding box center [368, 81] width 14 height 10
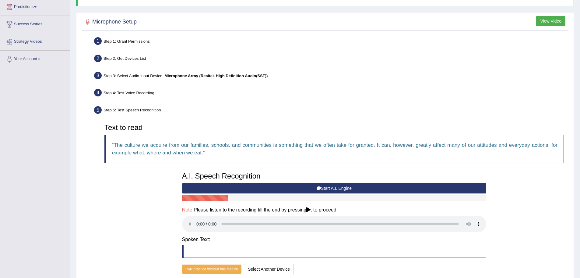
scroll to position [133, 0]
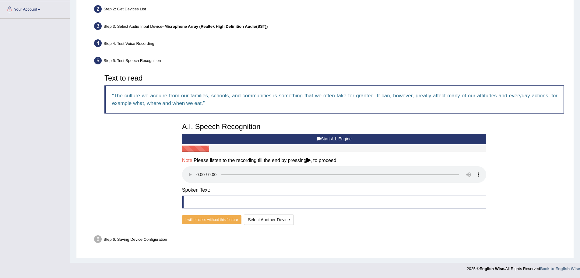
click at [330, 135] on button "Start A.I. Engine" at bounding box center [334, 138] width 304 height 10
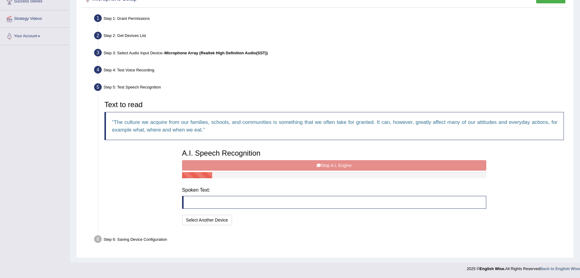
scroll to position [104, 0]
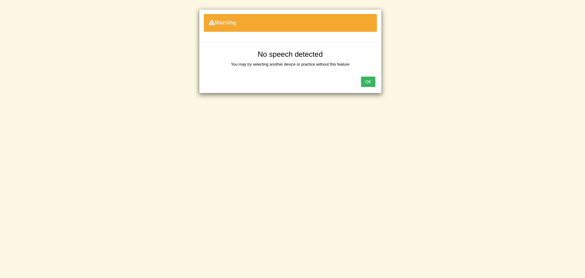
click at [367, 82] on button "OK" at bounding box center [368, 81] width 14 height 10
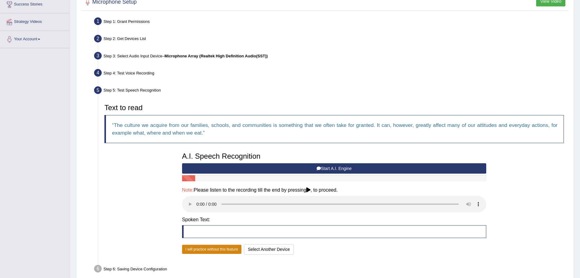
click at [200, 249] on button "I will practice without this feature" at bounding box center [211, 248] width 59 height 9
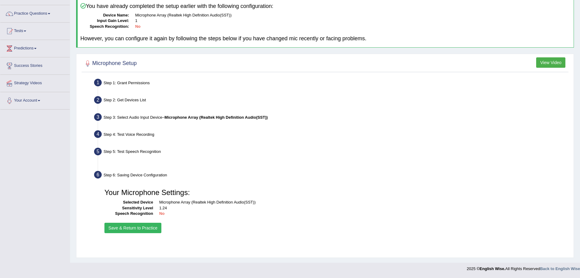
scroll to position [42, 0]
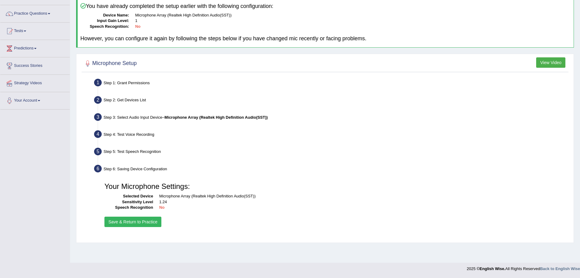
click at [150, 219] on button "Save & Return to Practice" at bounding box center [133, 221] width 57 height 10
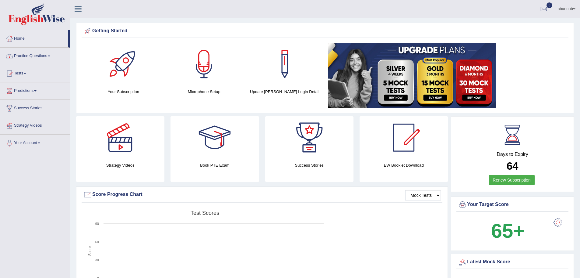
click at [45, 55] on link "Practice Questions" at bounding box center [34, 55] width 69 height 15
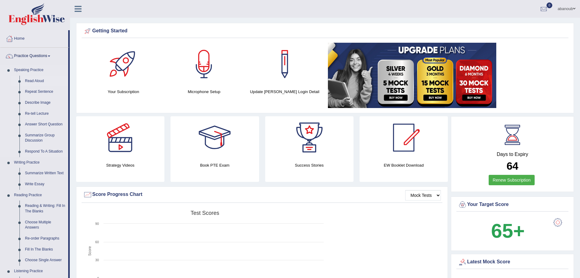
click at [33, 81] on link "Read Aloud" at bounding box center [45, 81] width 46 height 11
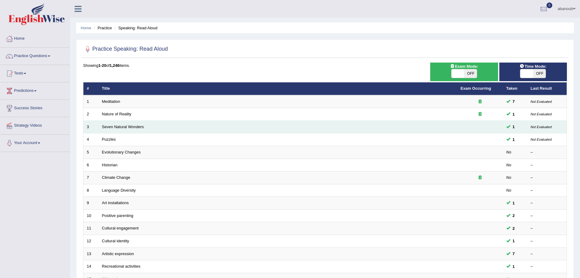
click at [120, 129] on td "Seven Natural Wonders" at bounding box center [278, 126] width 359 height 13
click at [120, 127] on link "Seven Natural Wonders" at bounding box center [123, 126] width 42 height 5
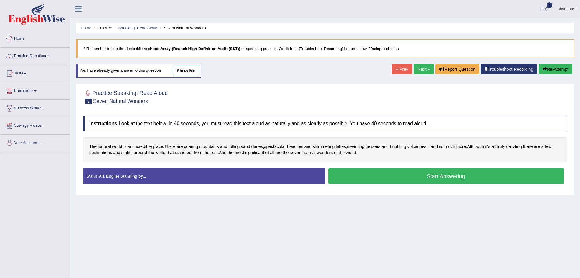
click at [404, 172] on button "Start Answering" at bounding box center [446, 176] width 236 height 16
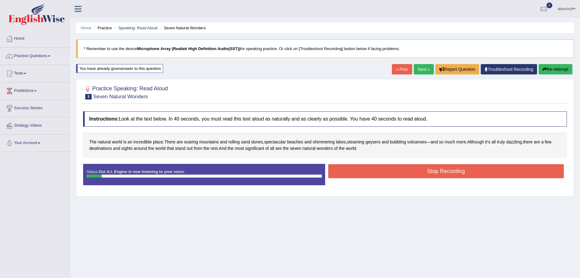
click at [402, 172] on button "Stop Recording" at bounding box center [446, 171] width 236 height 14
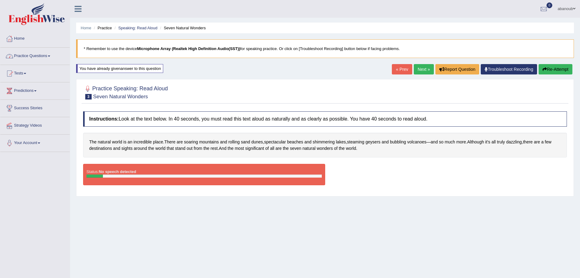
click at [25, 57] on link "Practice Questions" at bounding box center [34, 55] width 69 height 15
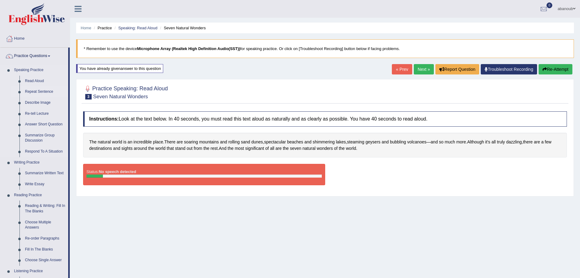
click at [44, 90] on link "Repeat Sentence" at bounding box center [45, 91] width 46 height 11
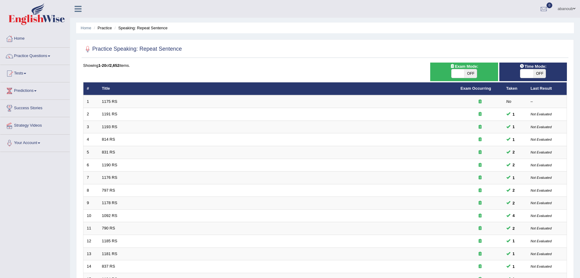
click at [531, 73] on span at bounding box center [527, 73] width 13 height 9
checkbox input "true"
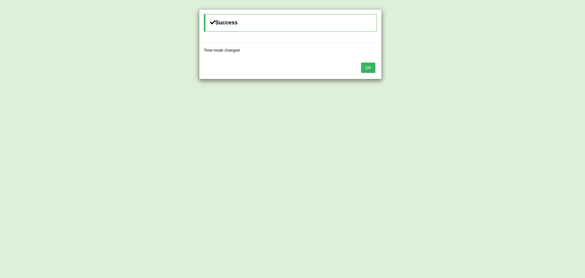
click at [367, 70] on button "OK" at bounding box center [368, 67] width 14 height 10
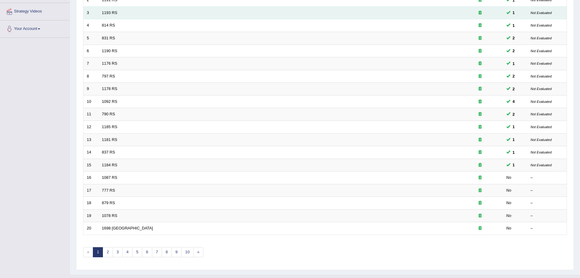
scroll to position [126, 0]
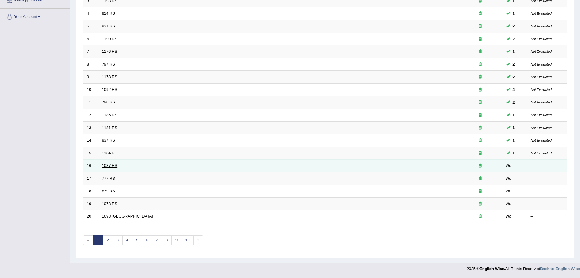
click at [106, 165] on link "1087 RS" at bounding box center [110, 165] width 16 height 5
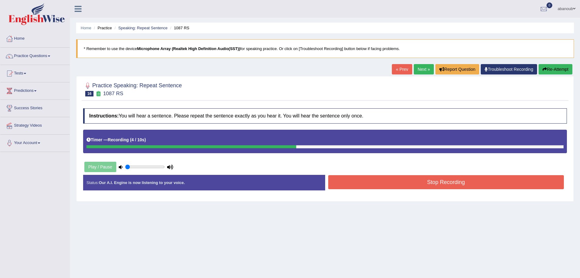
click at [417, 180] on button "Stop Recording" at bounding box center [446, 182] width 236 height 14
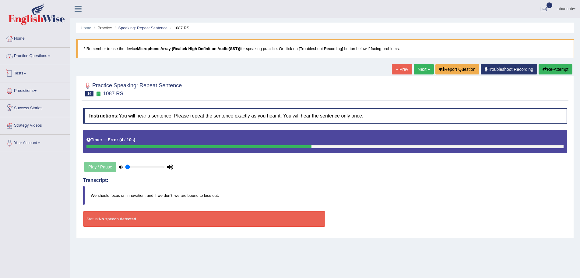
click at [34, 55] on link "Practice Questions" at bounding box center [34, 55] width 69 height 15
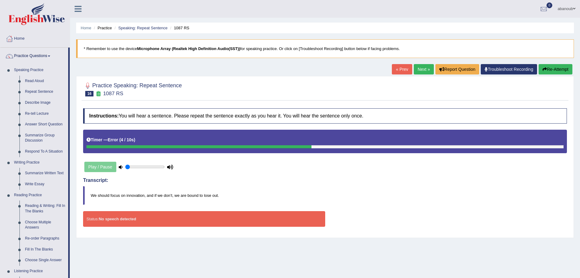
click at [58, 24] on img at bounding box center [37, 14] width 56 height 22
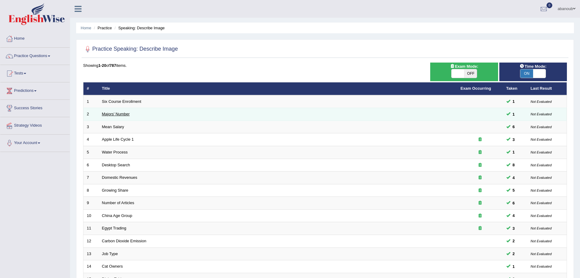
click at [119, 112] on link "Majors' Number" at bounding box center [116, 114] width 28 height 5
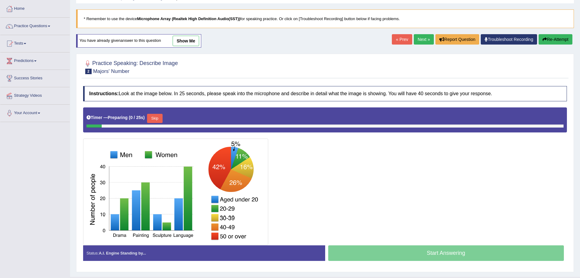
scroll to position [44, 0]
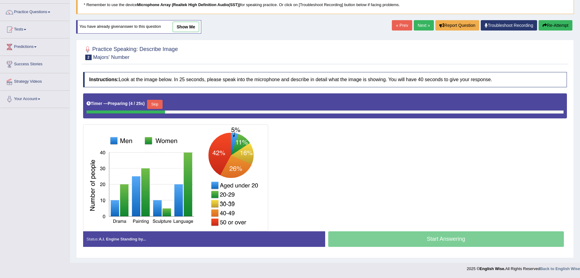
click at [158, 105] on button "Skip" at bounding box center [154, 104] width 15 height 9
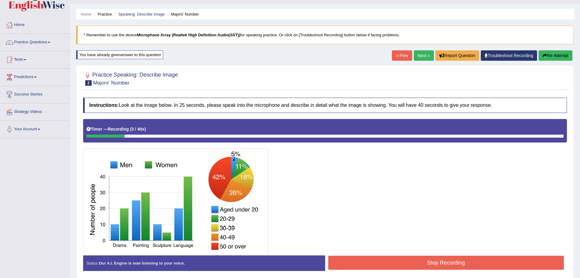
scroll to position [0, 0]
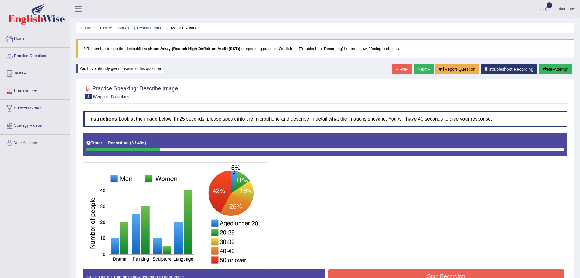
click at [13, 35] on div at bounding box center [9, 38] width 9 height 9
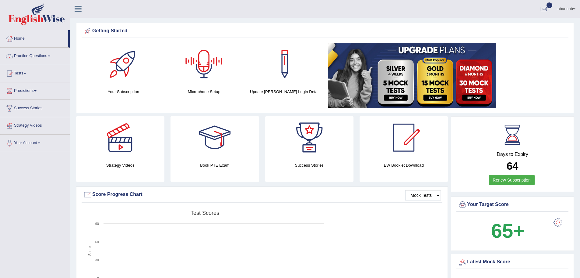
click at [33, 56] on link "Practice Questions" at bounding box center [34, 55] width 69 height 15
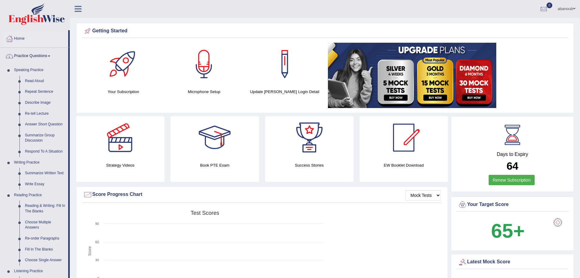
click at [33, 56] on link "Practice Questions" at bounding box center [34, 55] width 68 height 15
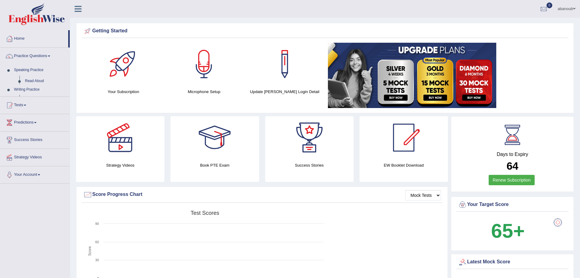
click at [33, 56] on link "Practice Questions" at bounding box center [34, 55] width 69 height 15
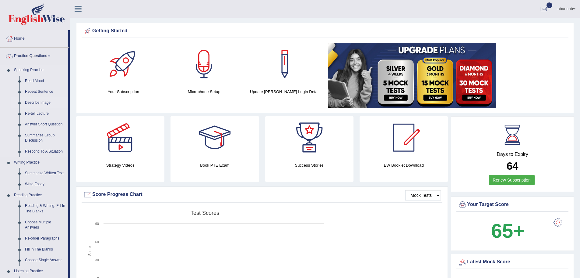
click at [34, 103] on link "Describe Image" at bounding box center [45, 102] width 46 height 11
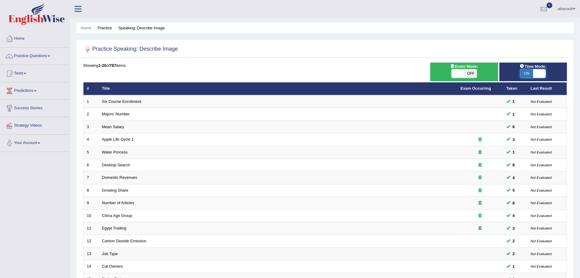
click at [537, 73] on span at bounding box center [539, 73] width 13 height 9
checkbox input "false"
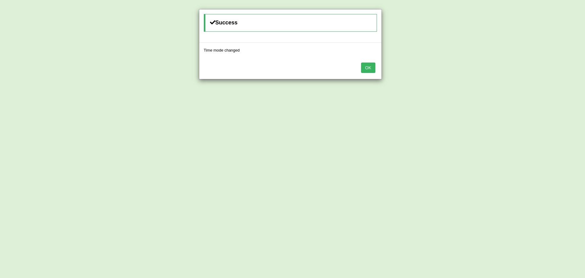
click at [369, 71] on button "OK" at bounding box center [368, 67] width 14 height 10
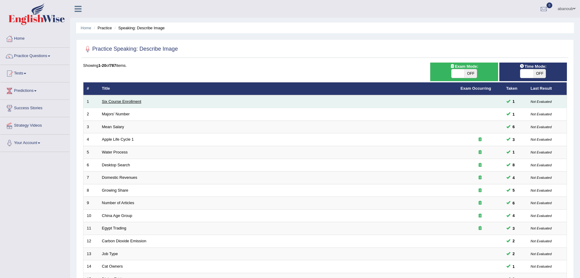
click at [118, 101] on link "Six Course Enrollment" at bounding box center [121, 101] width 39 height 5
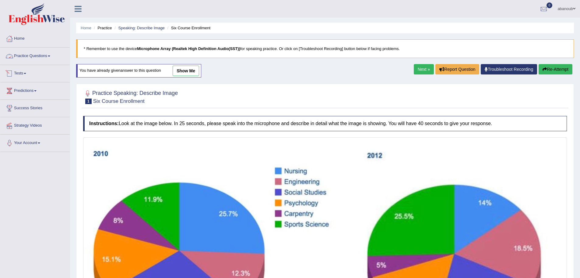
click at [25, 55] on link "Practice Questions" at bounding box center [34, 55] width 69 height 15
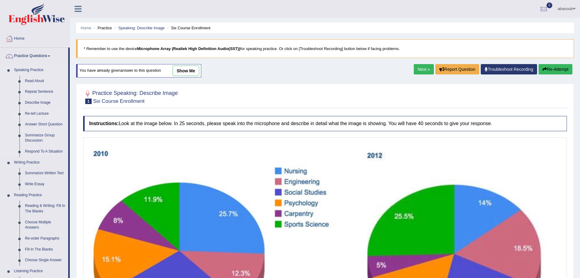
click at [34, 113] on link "Re-tell Lecture" at bounding box center [45, 113] width 46 height 11
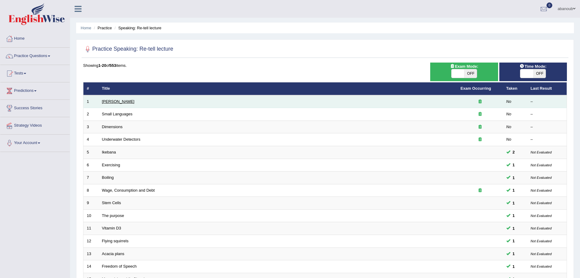
click at [104, 102] on link "[PERSON_NAME]" at bounding box center [118, 101] width 33 height 5
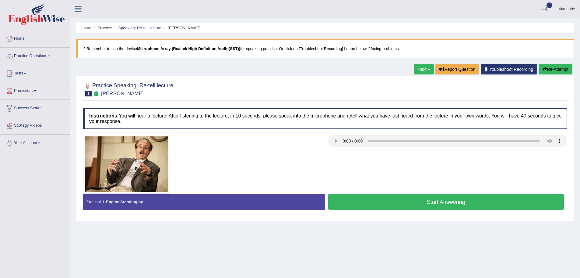
click at [467, 202] on button "Start Answering" at bounding box center [446, 202] width 236 height 16
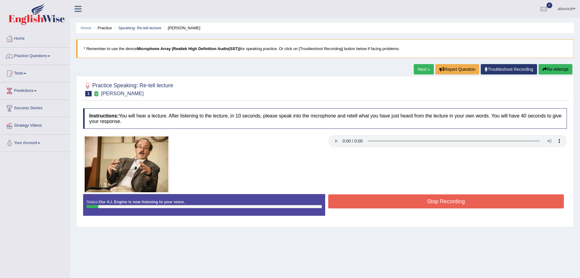
click at [460, 202] on button "Stop Recording" at bounding box center [446, 201] width 236 height 14
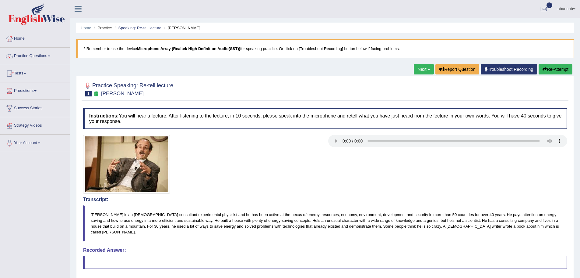
click at [18, 73] on link "Tests" at bounding box center [34, 72] width 69 height 15
click at [30, 55] on link "Practice Questions" at bounding box center [34, 55] width 69 height 15
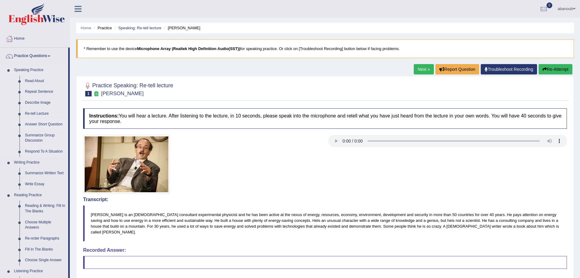
click at [52, 124] on link "Answer Short Question" at bounding box center [45, 124] width 46 height 11
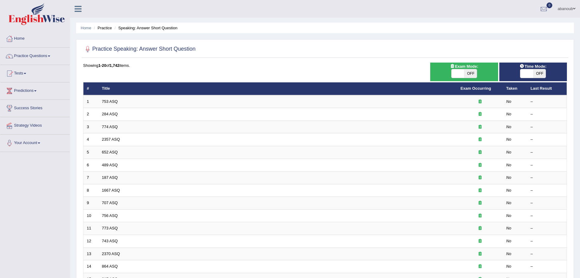
click at [115, 99] on link "753 ASQ" at bounding box center [110, 101] width 16 height 5
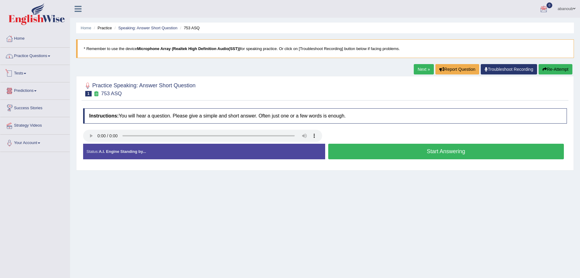
click at [30, 55] on link "Practice Questions" at bounding box center [34, 55] width 69 height 15
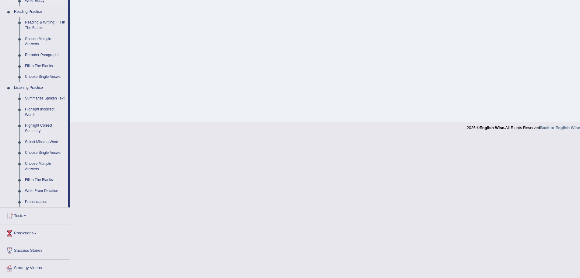
scroll to position [200, 0]
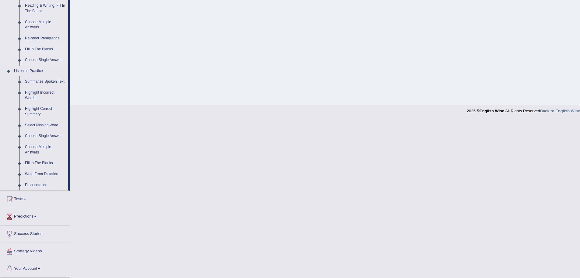
click at [38, 45] on link "Fill In The Blanks" at bounding box center [45, 49] width 46 height 11
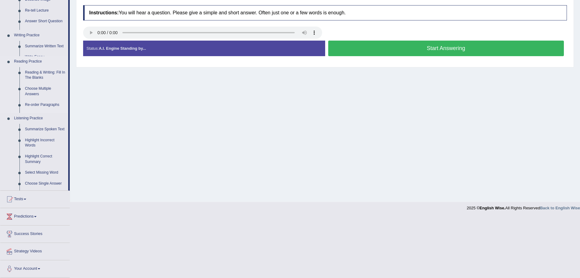
scroll to position [42, 0]
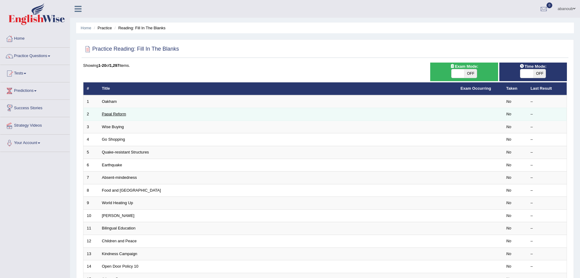
click at [111, 114] on link "Papal Reform" at bounding box center [114, 114] width 24 height 5
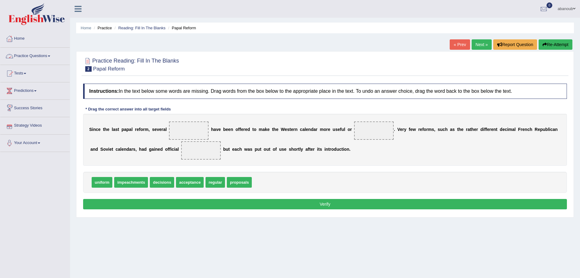
click at [43, 56] on link "Practice Questions" at bounding box center [34, 55] width 69 height 15
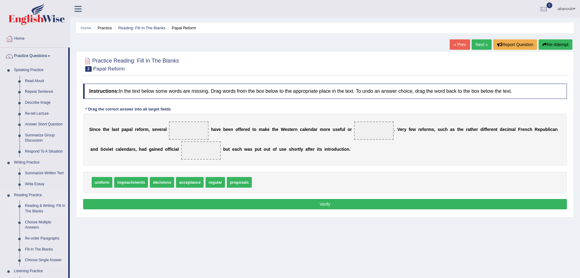
click at [44, 205] on link "Reading & Writing: Fill In The Blanks" at bounding box center [45, 208] width 46 height 16
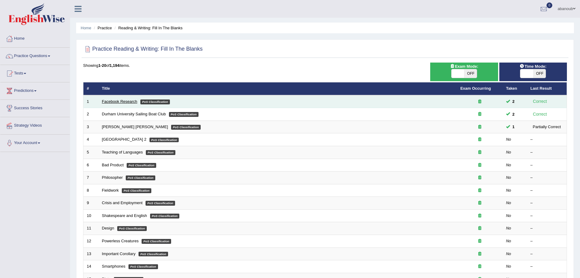
click at [131, 101] on link "Facebook Research" at bounding box center [119, 101] width 35 height 5
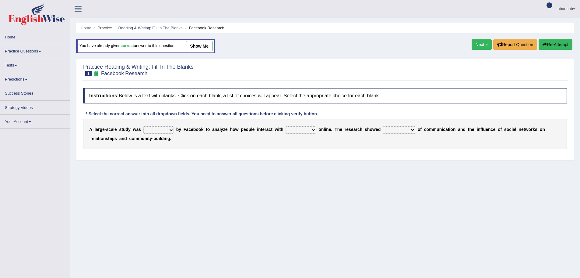
click at [156, 129] on select "surveyed had asked made" at bounding box center [158, 129] width 30 height 7
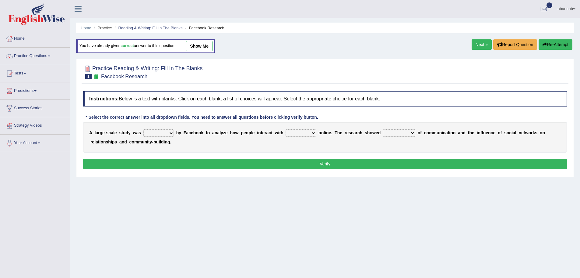
drag, startPoint x: 198, startPoint y: 179, endPoint x: 240, endPoint y: 182, distance: 42.5
click at [198, 179] on div "Home Practice Reading & Writing: Fill In The Blanks Facebook Research You have …" at bounding box center [325, 152] width 510 height 305
click at [303, 133] on select "together all each other another" at bounding box center [301, 132] width 30 height 7
click at [301, 207] on div "Home Practice Reading & Writing: Fill In The Blanks Facebook Research You have …" at bounding box center [325, 152] width 510 height 305
click at [198, 45] on link "show me" at bounding box center [199, 46] width 27 height 10
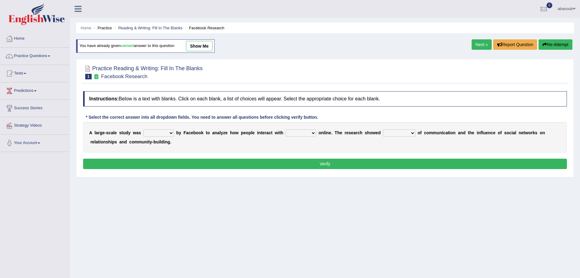
select select "made"
select select "each other"
select select "patterns"
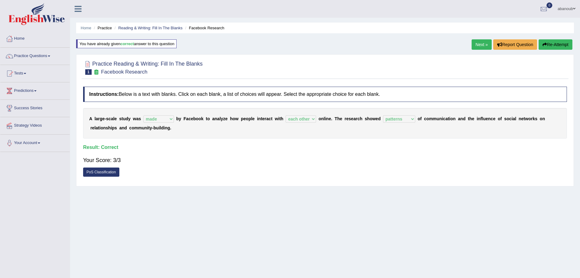
click at [152, 44] on div "You have already given correct answer to this question" at bounding box center [126, 43] width 101 height 9
click at [24, 40] on link "Home" at bounding box center [34, 37] width 69 height 15
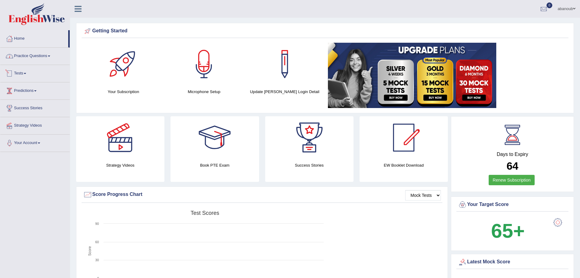
click at [29, 53] on link "Practice Questions" at bounding box center [34, 55] width 69 height 15
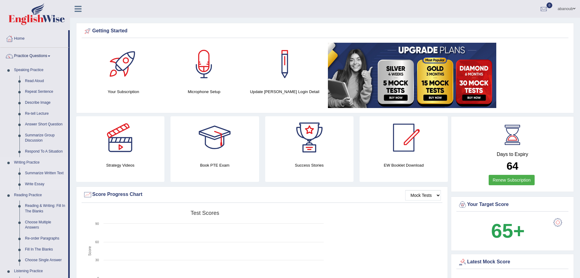
click at [36, 184] on link "Write Essay" at bounding box center [45, 184] width 46 height 11
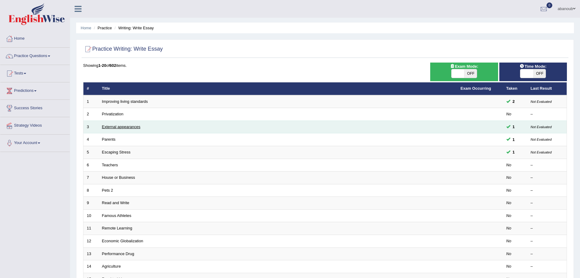
click at [106, 124] on link "External appearances" at bounding box center [121, 126] width 38 height 5
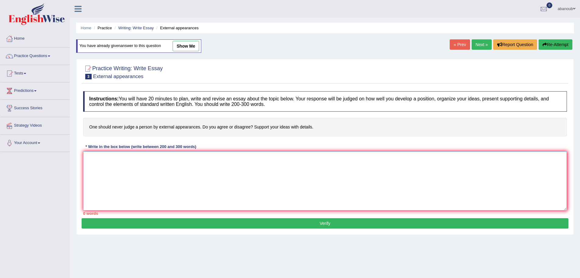
click at [224, 172] on textarea at bounding box center [325, 180] width 484 height 59
click at [285, 176] on textarea "i will go to my fr" at bounding box center [325, 180] width 484 height 59
type textarea "i will go to my frend becuse he deosnt"
click at [50, 59] on link "Practice Questions" at bounding box center [34, 55] width 69 height 15
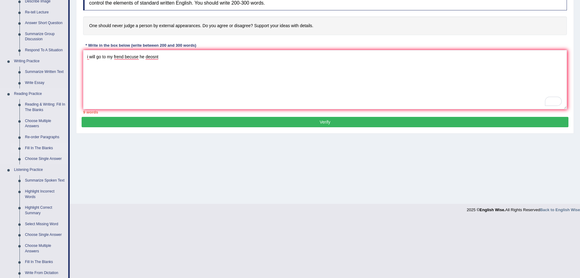
scroll to position [101, 0]
click at [112, 64] on textarea "i will go to my frend becuse he deosnt" at bounding box center [325, 79] width 484 height 59
drag, startPoint x: 185, startPoint y: 61, endPoint x: 43, endPoint y: 53, distance: 142.5
click at [43, 53] on div "Toggle navigation Home Practice Questions Speaking Practice Read Aloud Repeat S…" at bounding box center [290, 57] width 580 height 317
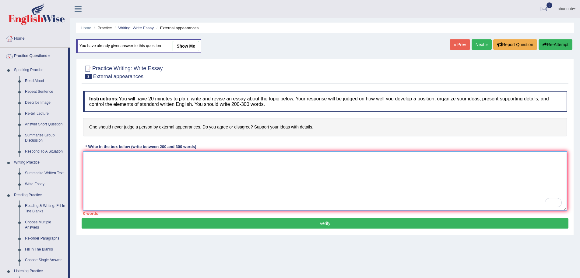
click at [130, 176] on textarea "To enrich screen reader interactions, please activate Accessibility in Grammarl…" at bounding box center [325, 180] width 484 height 59
drag, startPoint x: 145, startPoint y: 102, endPoint x: 148, endPoint y: 98, distance: 5.0
click at [146, 100] on h4 "Instructions: You will have 20 minutes to plan, write and revise an essay about…" at bounding box center [325, 101] width 484 height 20
drag, startPoint x: 150, startPoint y: 97, endPoint x: 157, endPoint y: 99, distance: 7.8
click at [157, 99] on h4 "Instructions: You will have 20 minutes to plan, write and revise an essay about…" at bounding box center [325, 101] width 484 height 20
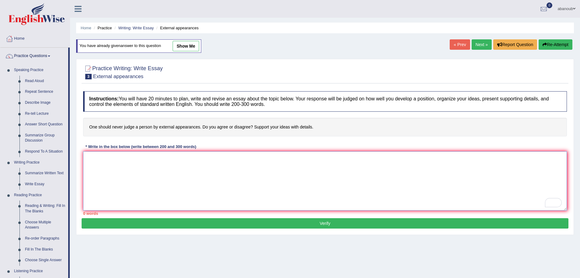
click at [179, 162] on textarea "To enrich screen reader interactions, please activate Accessibility in Grammarl…" at bounding box center [325, 180] width 484 height 59
drag, startPoint x: 145, startPoint y: 169, endPoint x: 143, endPoint y: 215, distance: 46.1
click at [143, 215] on div "Instructions: You will have 20 minutes to plan, write and revise an essay about…" at bounding box center [325, 153] width 487 height 130
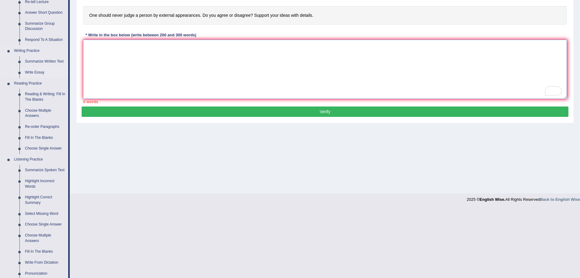
scroll to position [98, 0]
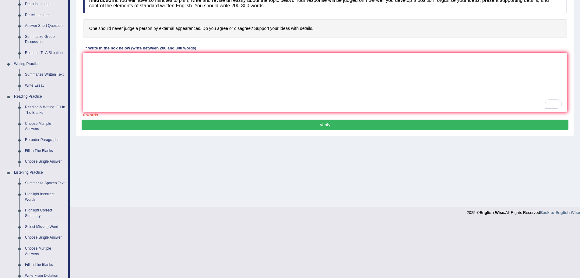
click at [37, 226] on link "Select Missing Word" at bounding box center [45, 226] width 46 height 11
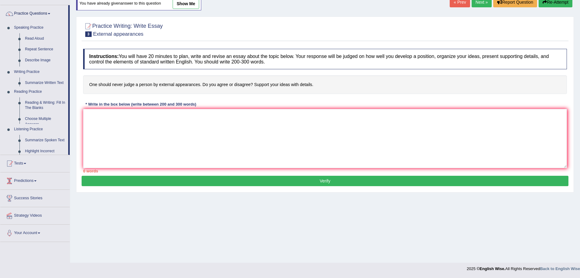
scroll to position [42, 0]
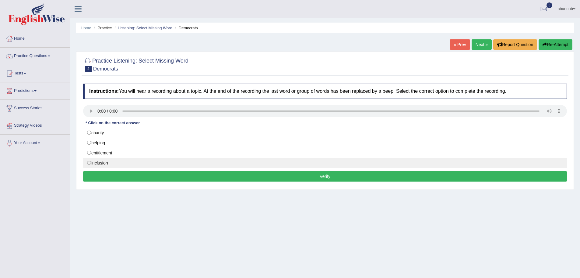
click at [106, 166] on label "inclusion" at bounding box center [325, 163] width 484 height 10
radio input "true"
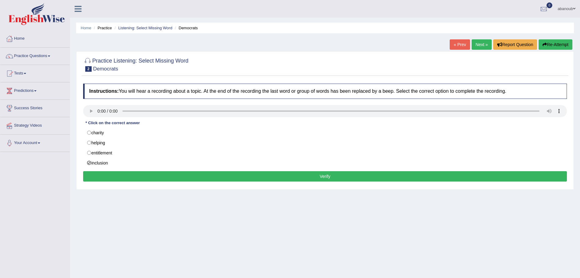
click at [240, 176] on button "Verify" at bounding box center [325, 176] width 484 height 10
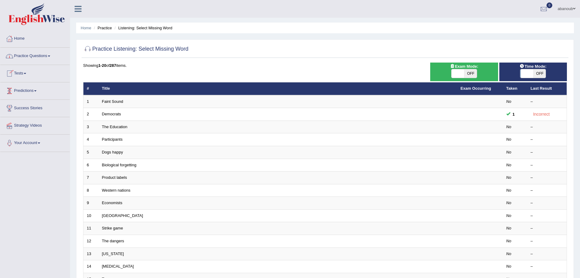
click at [47, 56] on link "Practice Questions" at bounding box center [34, 55] width 69 height 15
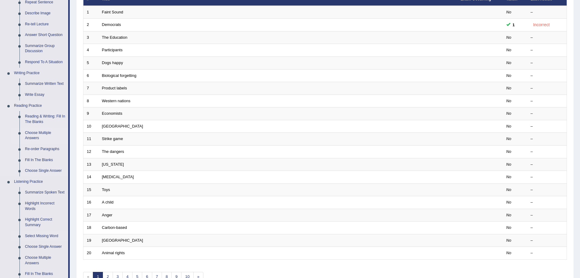
scroll to position [101, 0]
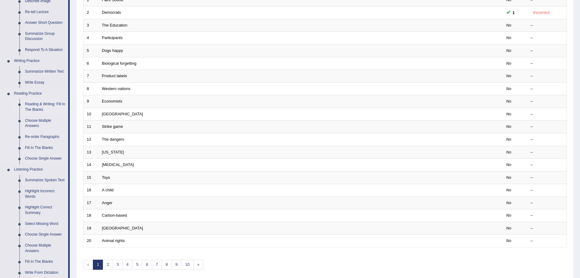
click at [41, 102] on link "Reading & Writing: Fill In The Blanks" at bounding box center [45, 107] width 46 height 16
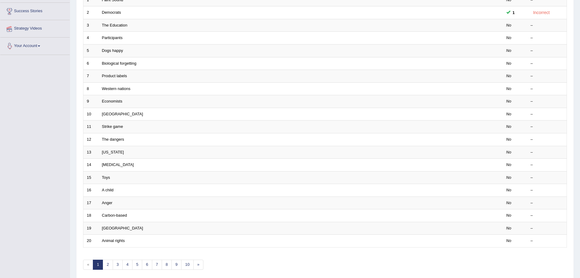
scroll to position [126, 0]
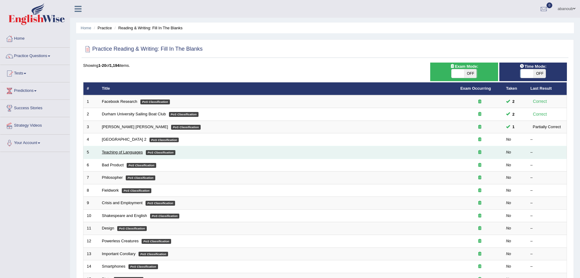
click at [114, 151] on link "Teaching of Languages" at bounding box center [122, 152] width 41 height 5
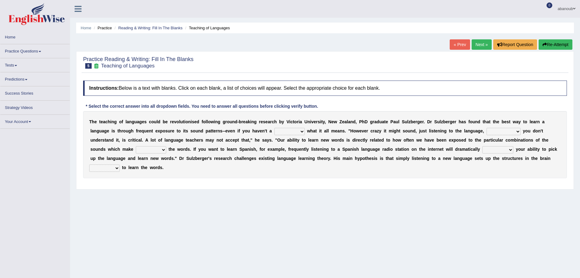
click at [275, 133] on select "dew claw clue due" at bounding box center [290, 131] width 30 height 7
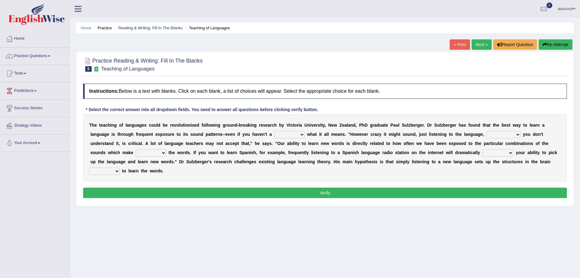
drag, startPoint x: 234, startPoint y: 219, endPoint x: 238, endPoint y: 214, distance: 6.3
click at [234, 219] on div "Home Practice Reading & Writing: Fill In The Blanks Teaching of Languages « Pre…" at bounding box center [325, 152] width 510 height 305
click at [275, 135] on select "dew claw clue due" at bounding box center [290, 134] width 30 height 7
click at [253, 224] on div "Home Practice Reading & Writing: Fill In The Blanks Teaching of Languages « Pre…" at bounding box center [325, 152] width 510 height 305
click at [275, 134] on select "dew claw clue due" at bounding box center [290, 134] width 30 height 7
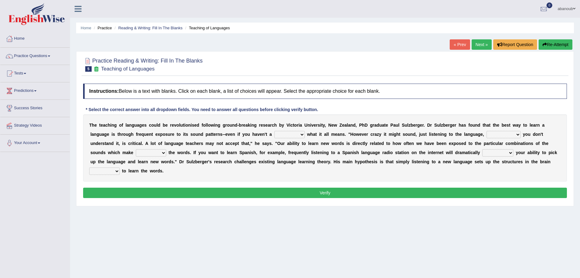
drag, startPoint x: 256, startPoint y: 206, endPoint x: 262, endPoint y: 203, distance: 7.4
click at [256, 206] on div "Home Practice Reading & Writing: Fill In The Blanks Teaching of Languages « Pre…" at bounding box center [325, 152] width 510 height 305
click at [33, 87] on link "Predictions" at bounding box center [34, 89] width 69 height 15
click at [33, 87] on link "Predictions" at bounding box center [34, 89] width 68 height 15
click at [20, 75] on link "Tests" at bounding box center [34, 72] width 69 height 15
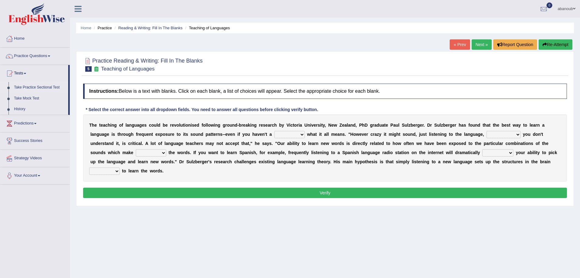
click at [30, 86] on link "Take Practice Sectional Test" at bounding box center [39, 87] width 57 height 11
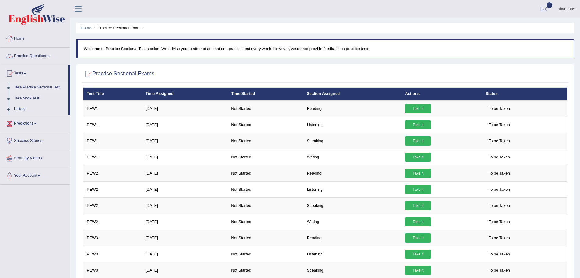
click at [27, 56] on link "Practice Questions" at bounding box center [34, 55] width 69 height 15
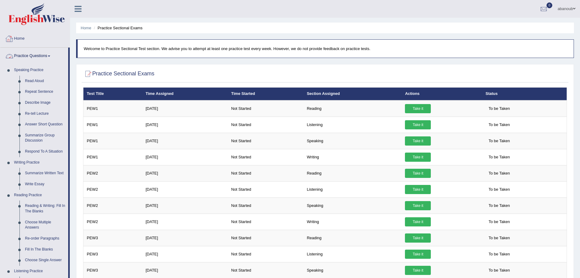
click at [23, 39] on link "Home" at bounding box center [34, 37] width 69 height 15
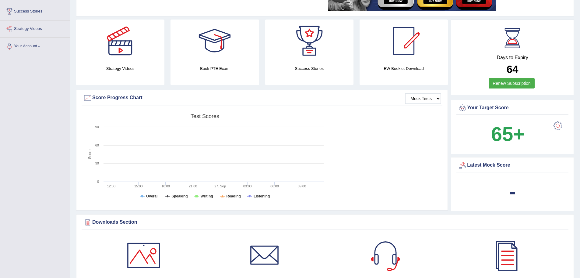
scroll to position [101, 0]
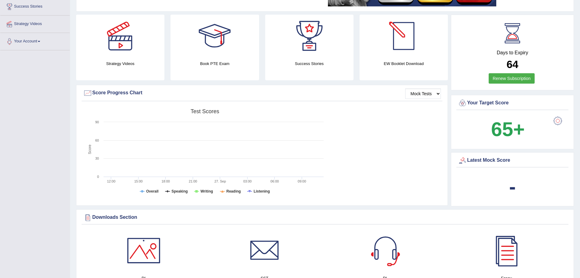
click at [408, 34] on div at bounding box center [404, 36] width 43 height 43
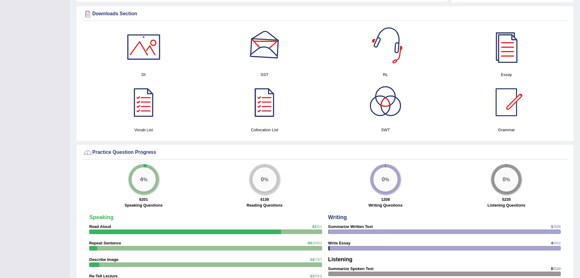
scroll to position [0, 0]
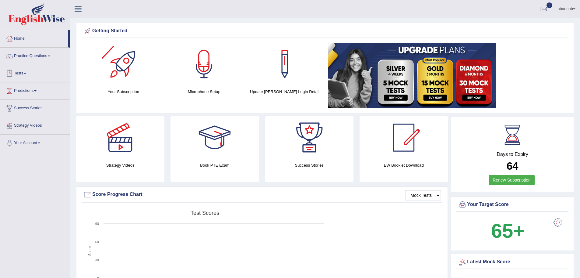
click at [25, 74] on link "Tests" at bounding box center [34, 72] width 69 height 15
click at [25, 74] on link "Tests" at bounding box center [34, 72] width 68 height 15
click at [34, 57] on link "Practice Questions" at bounding box center [34, 55] width 69 height 15
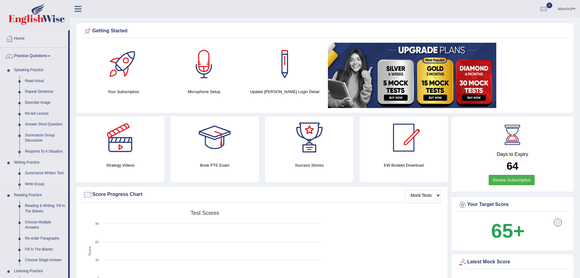
click at [49, 171] on link "Summarize Written Text" at bounding box center [45, 173] width 46 height 11
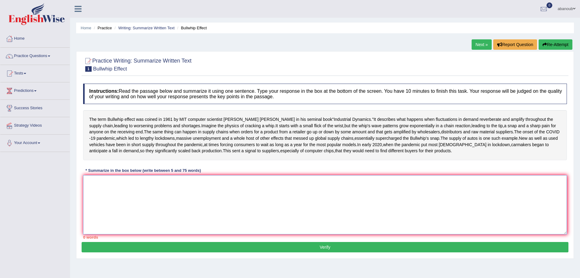
click at [128, 211] on textarea at bounding box center [325, 204] width 484 height 59
click at [25, 40] on link "Home" at bounding box center [34, 37] width 69 height 15
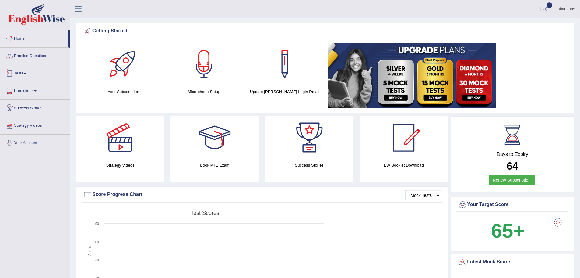
click at [35, 62] on link "Practice Questions" at bounding box center [34, 55] width 69 height 15
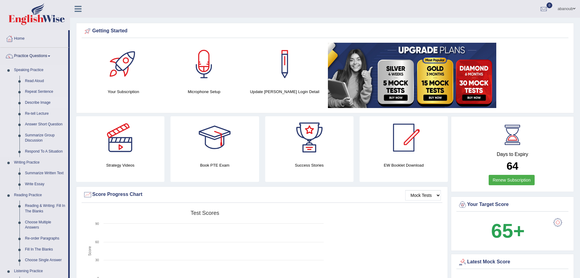
click at [40, 99] on link "Describe Image" at bounding box center [45, 102] width 46 height 11
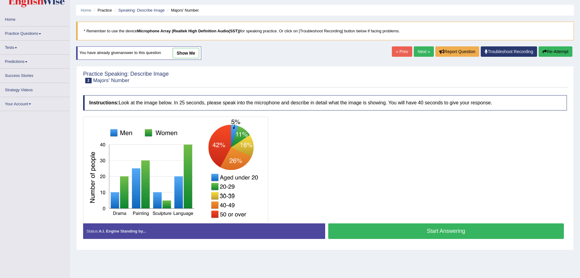
scroll to position [42, 0]
